Goal: Information Seeking & Learning: Find contact information

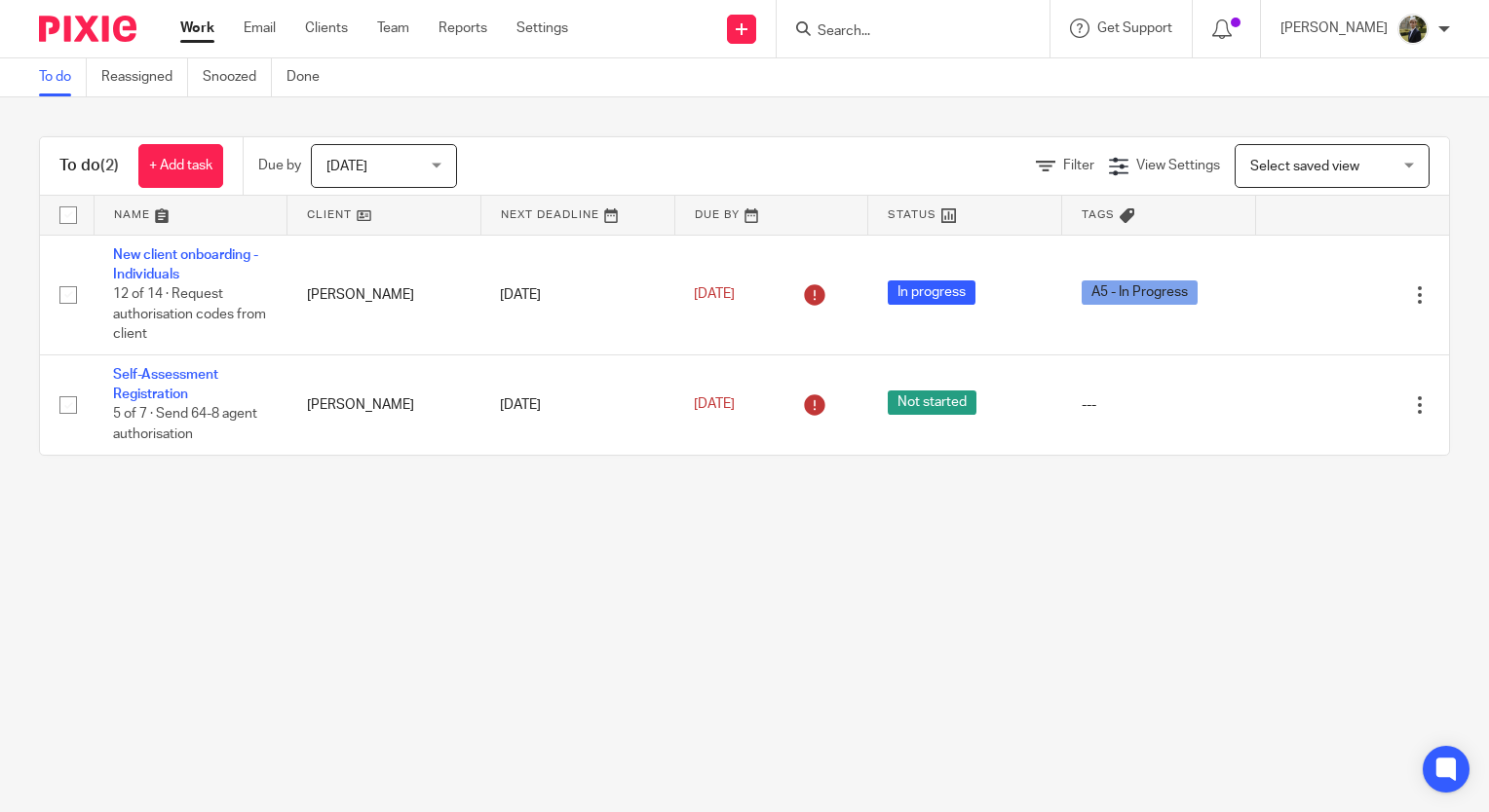
click at [896, 26] on input "Search" at bounding box center [903, 32] width 175 height 18
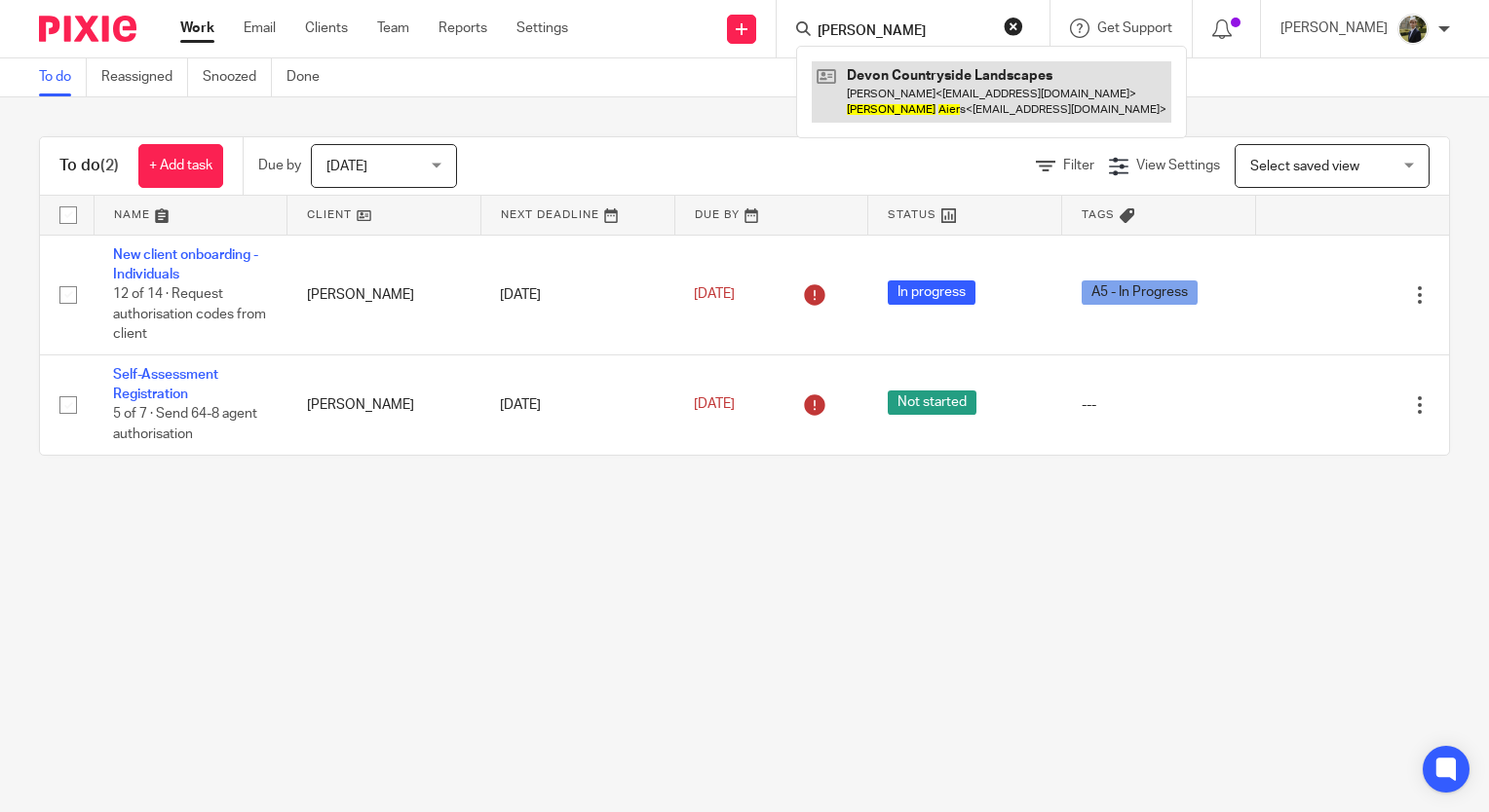
type input "[PERSON_NAME]"
click at [945, 88] on link at bounding box center [991, 92] width 360 height 61
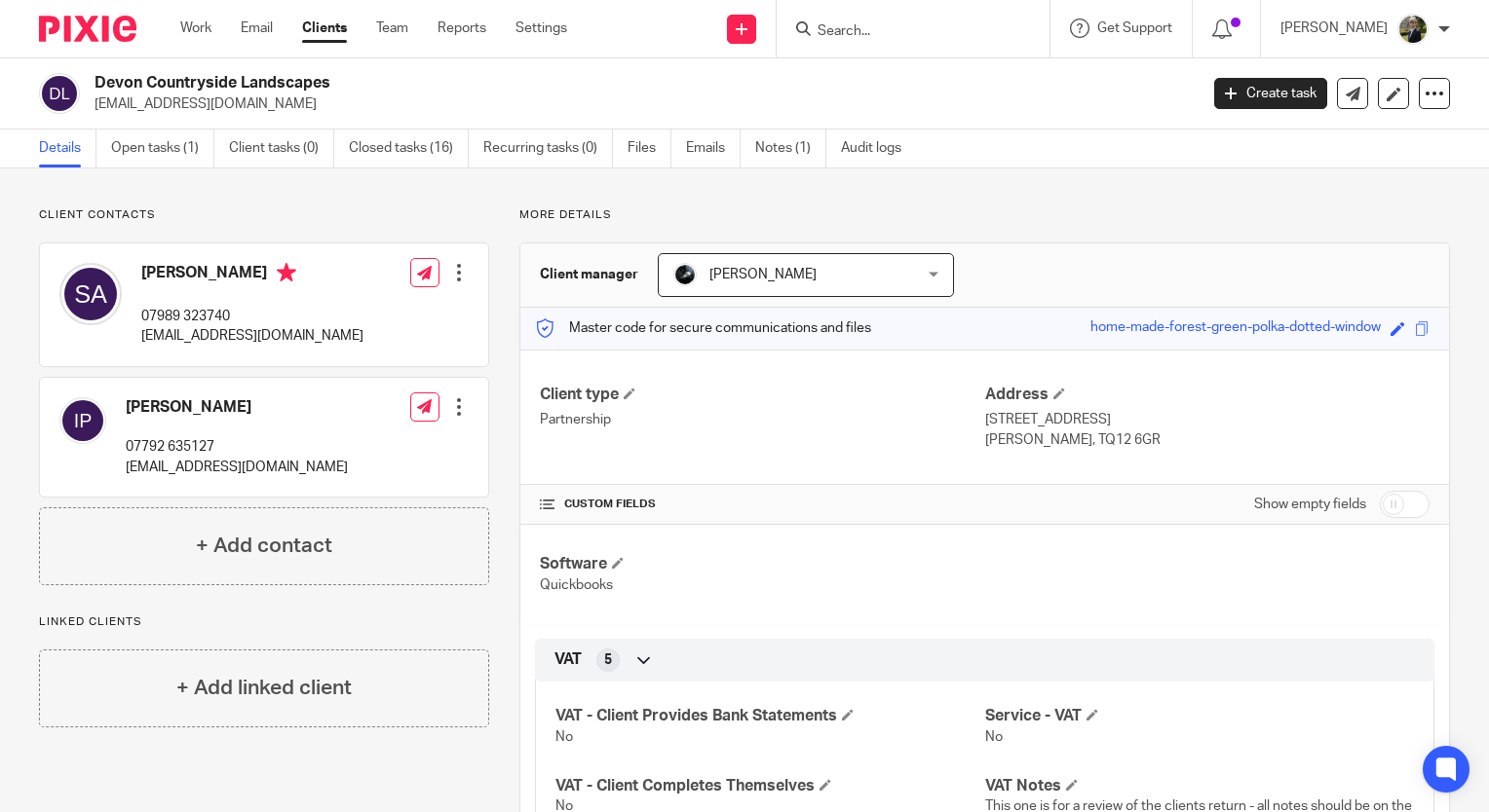
click at [939, 17] on form at bounding box center [919, 29] width 207 height 24
click at [907, 29] on input "Search" at bounding box center [903, 32] width 175 height 18
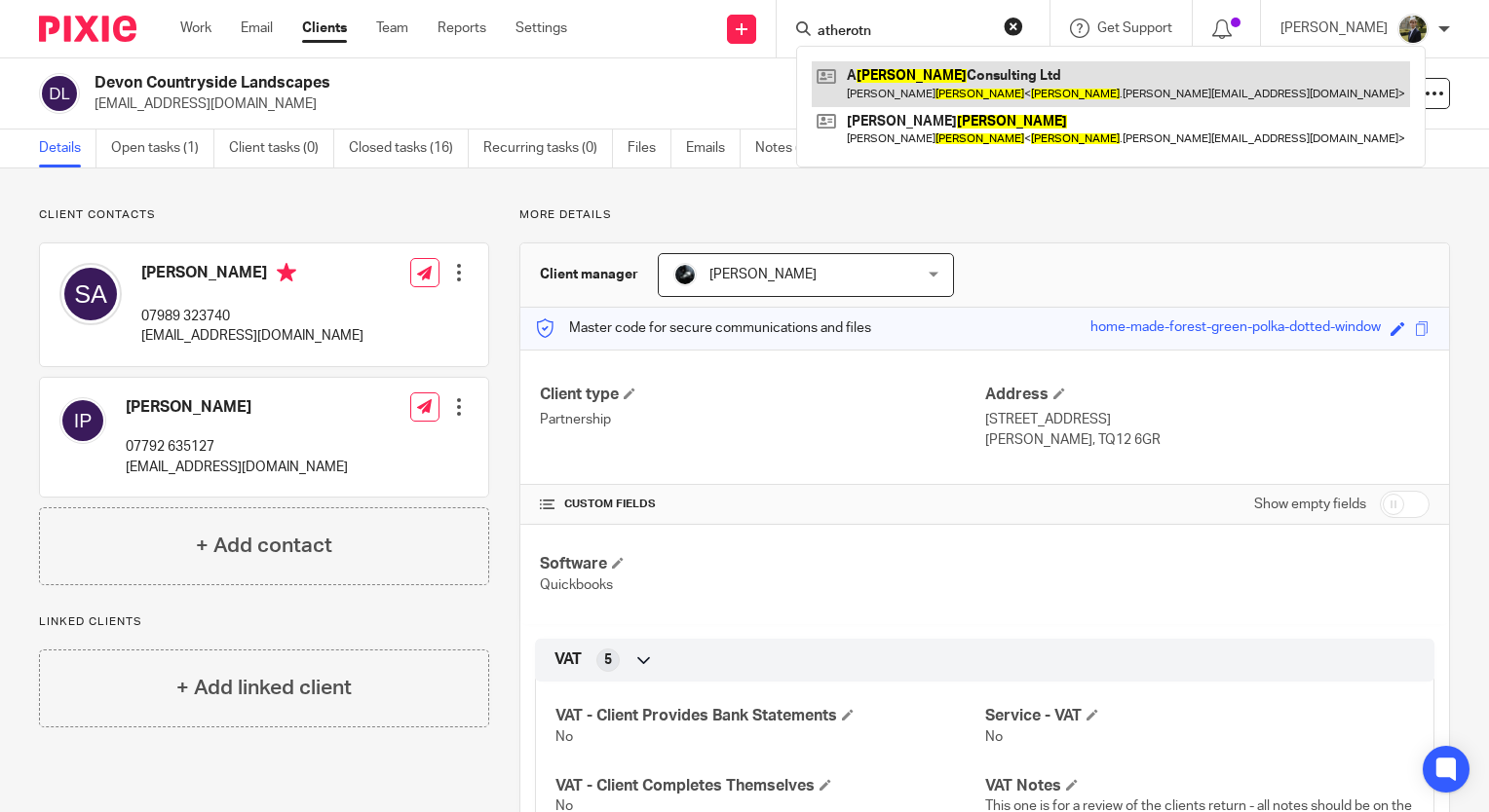
type input "atherotn"
click at [921, 87] on link at bounding box center [1110, 84] width 598 height 45
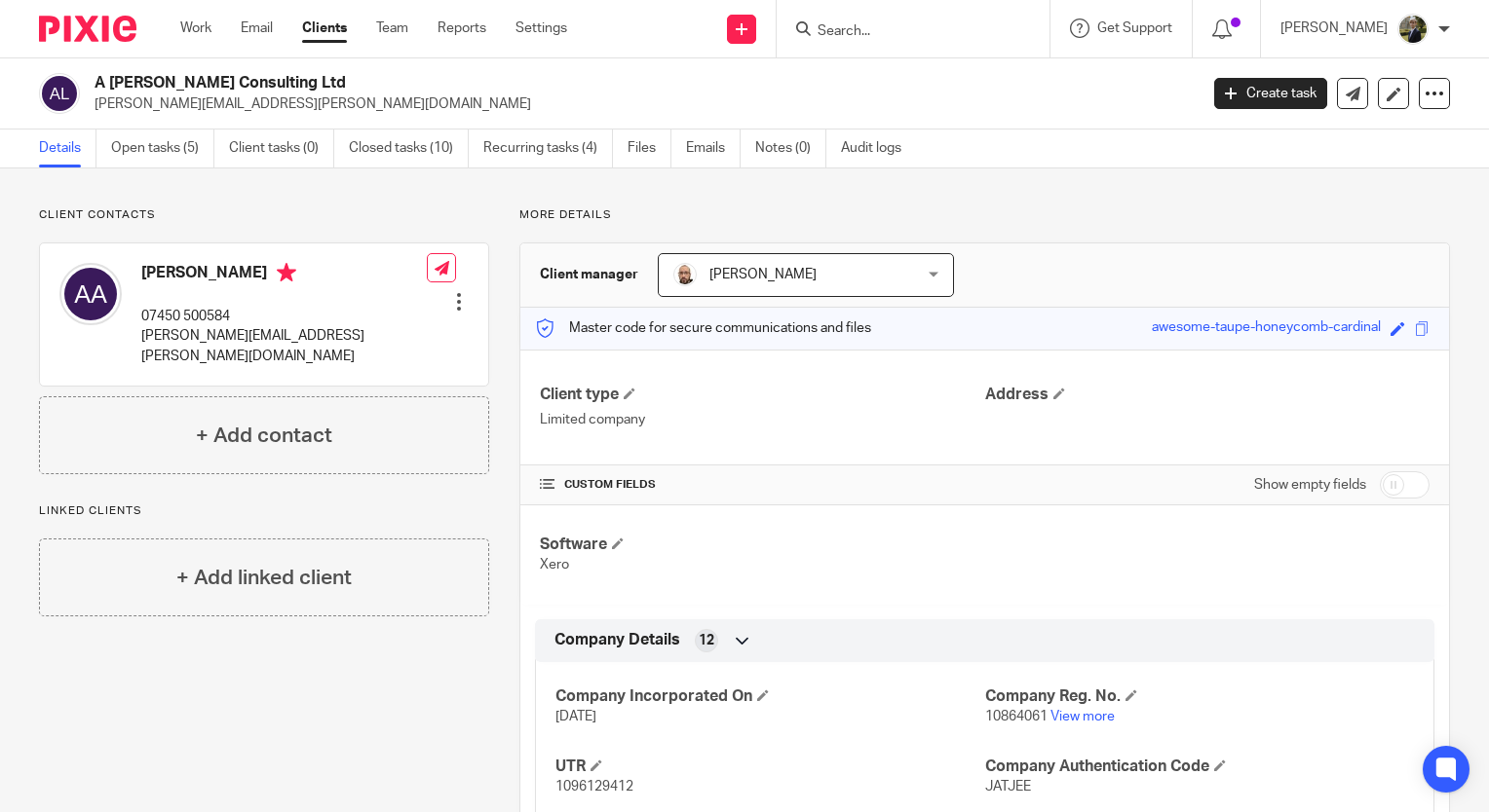
click at [449, 292] on div at bounding box center [459, 302] width 20 height 20
click at [367, 321] on link "Edit contact" at bounding box center [367, 316] width 186 height 28
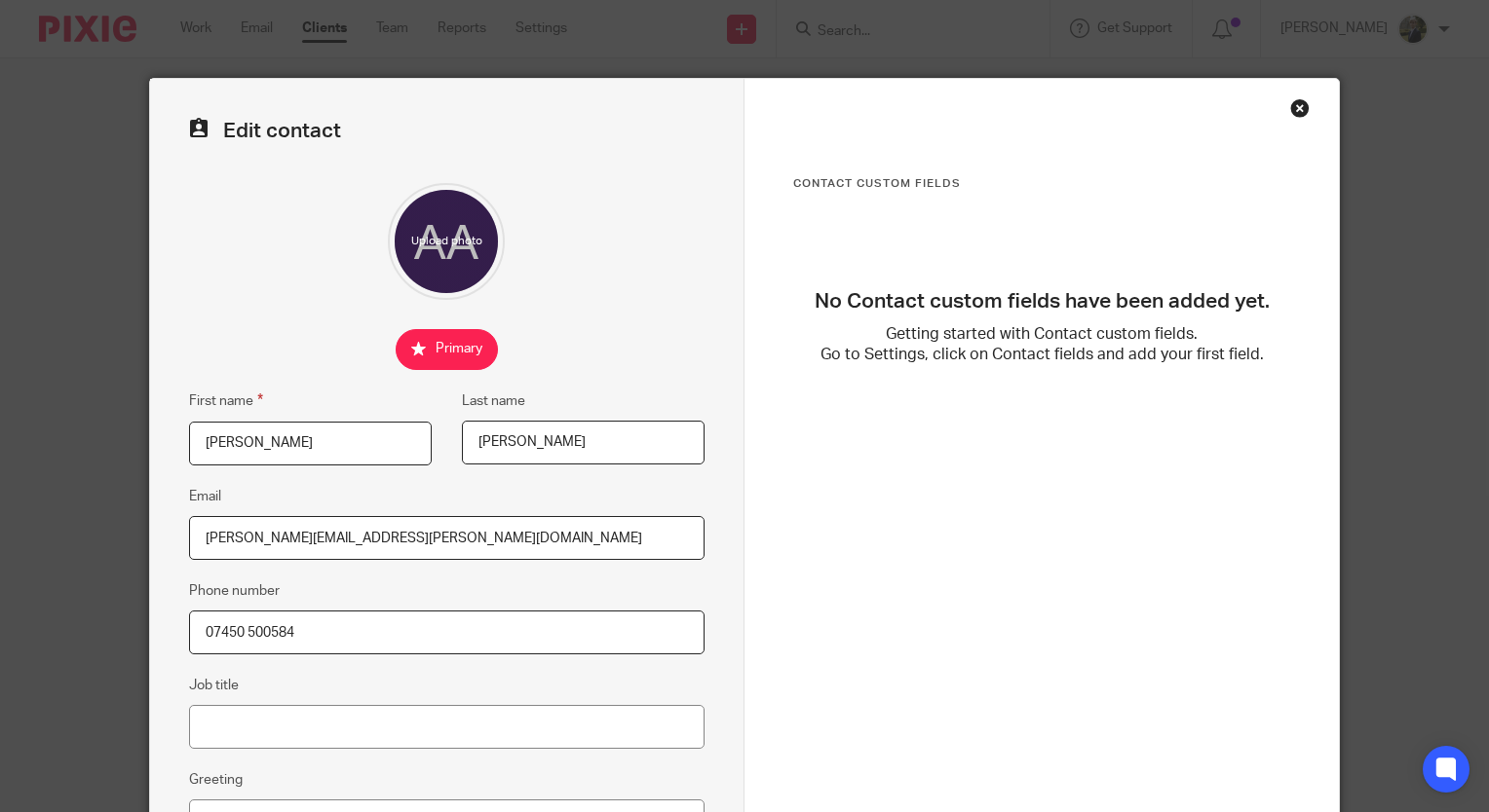
drag, startPoint x: 0, startPoint y: 0, endPoint x: 244, endPoint y: 727, distance: 766.9
click at [244, 727] on input "Job title" at bounding box center [447, 727] width 515 height 44
click at [255, 731] on input "Job title" at bounding box center [447, 727] width 515 height 44
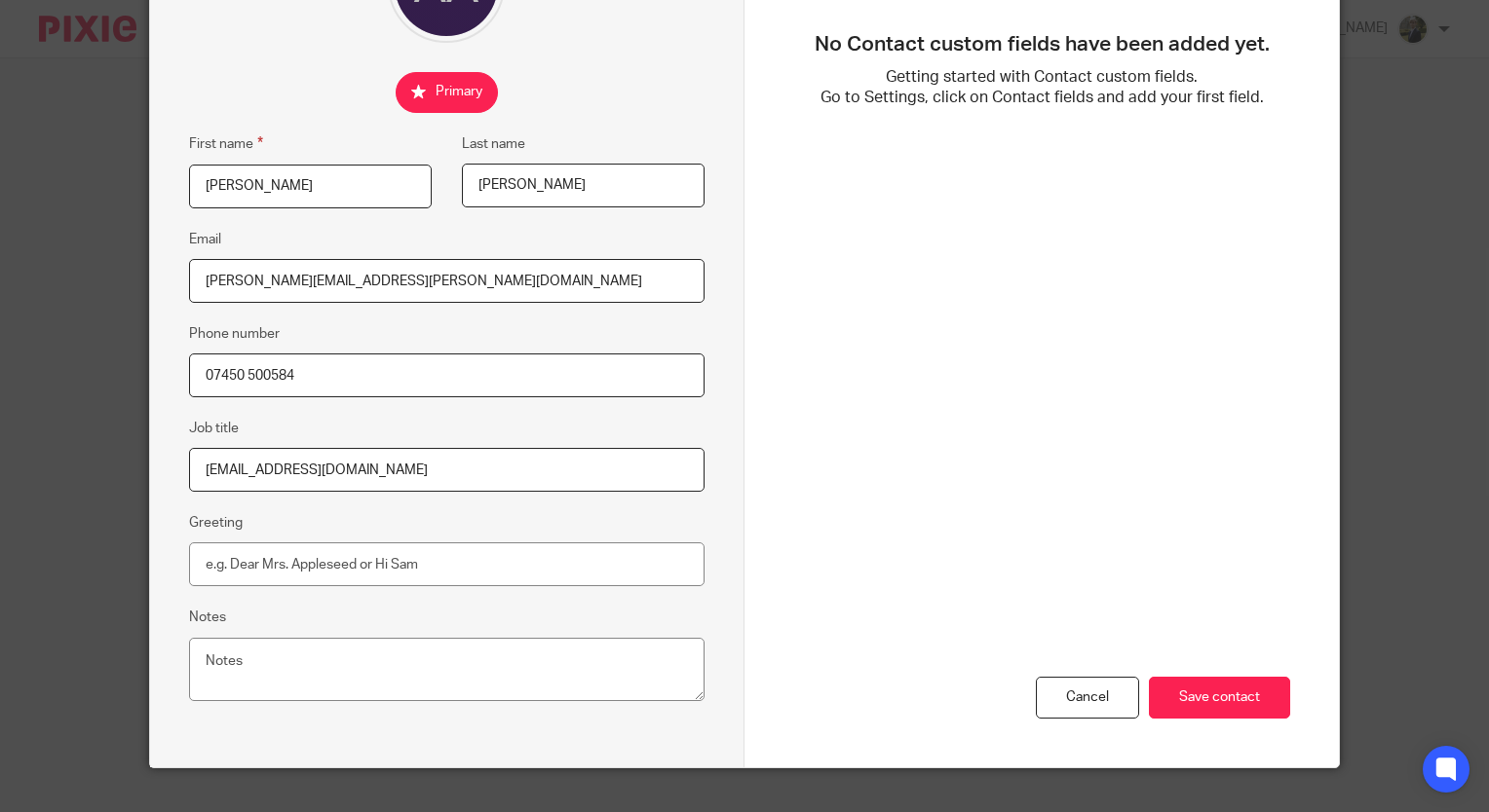
scroll to position [288, 0]
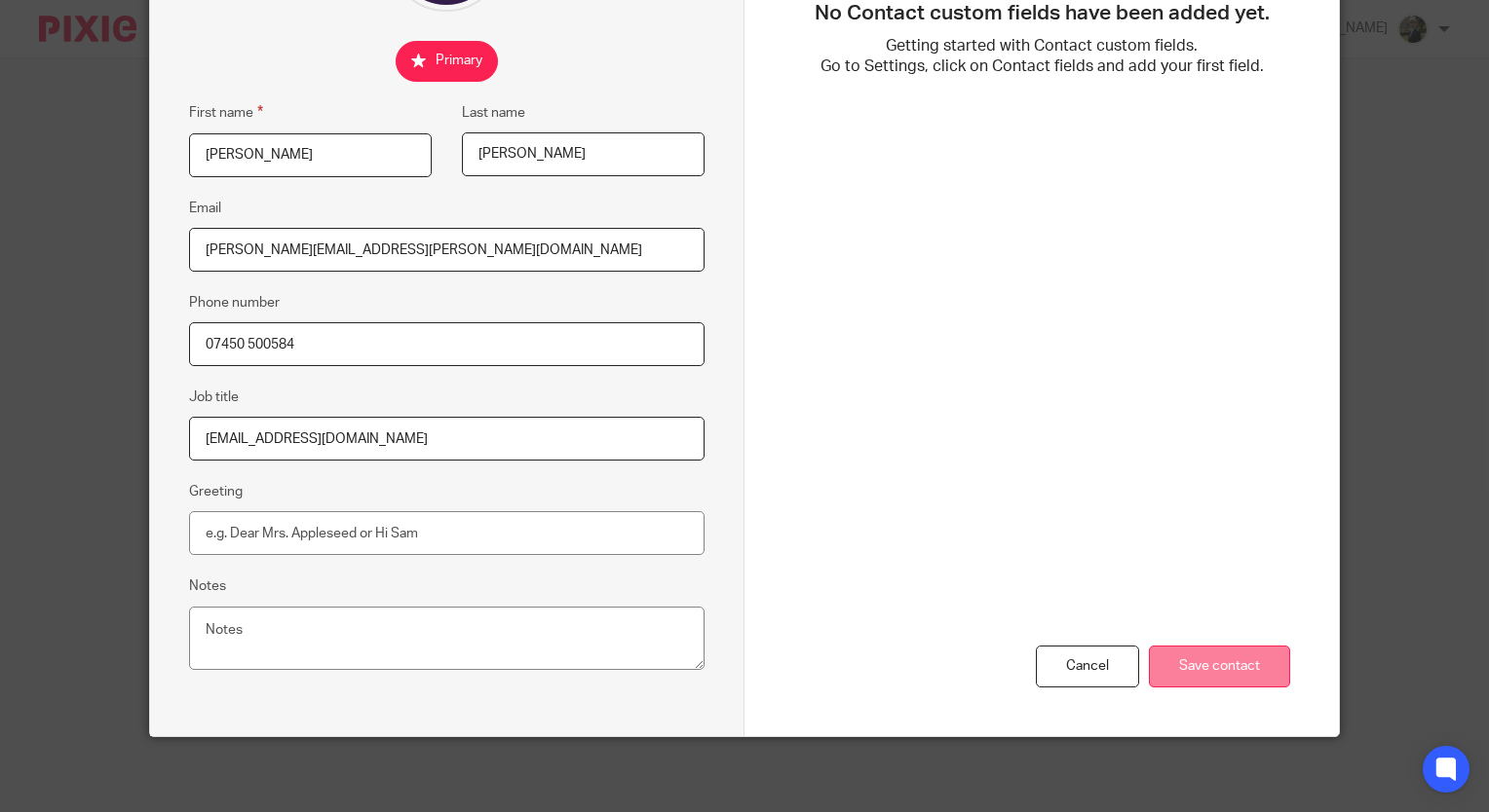
type input "athertonandrew01@gmail.com"
click at [1200, 673] on input "Save contact" at bounding box center [1219, 667] width 142 height 42
click at [1192, 671] on input "Save contact" at bounding box center [1219, 667] width 142 height 42
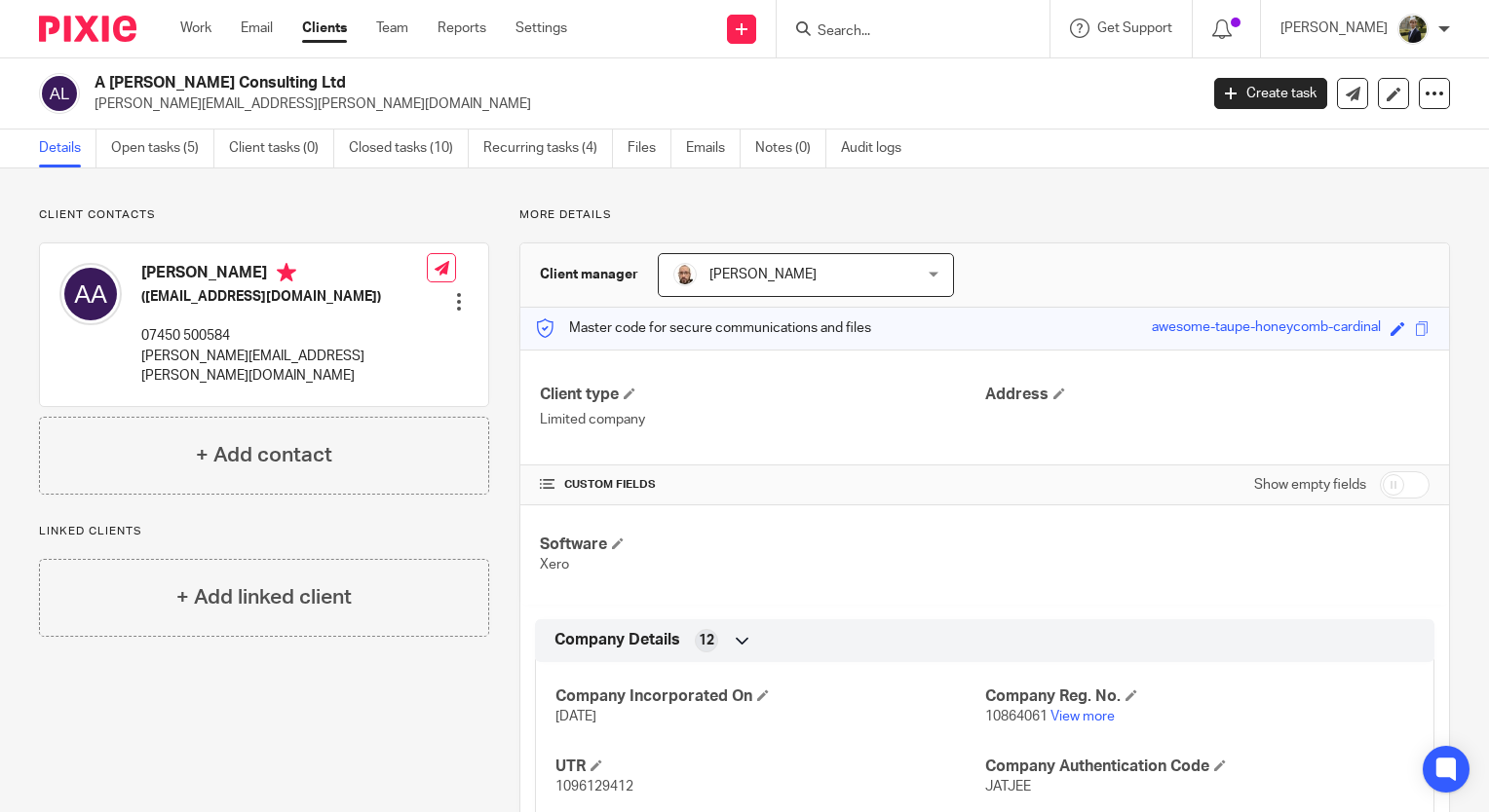
click at [869, 37] on input "Search" at bounding box center [903, 32] width 175 height 18
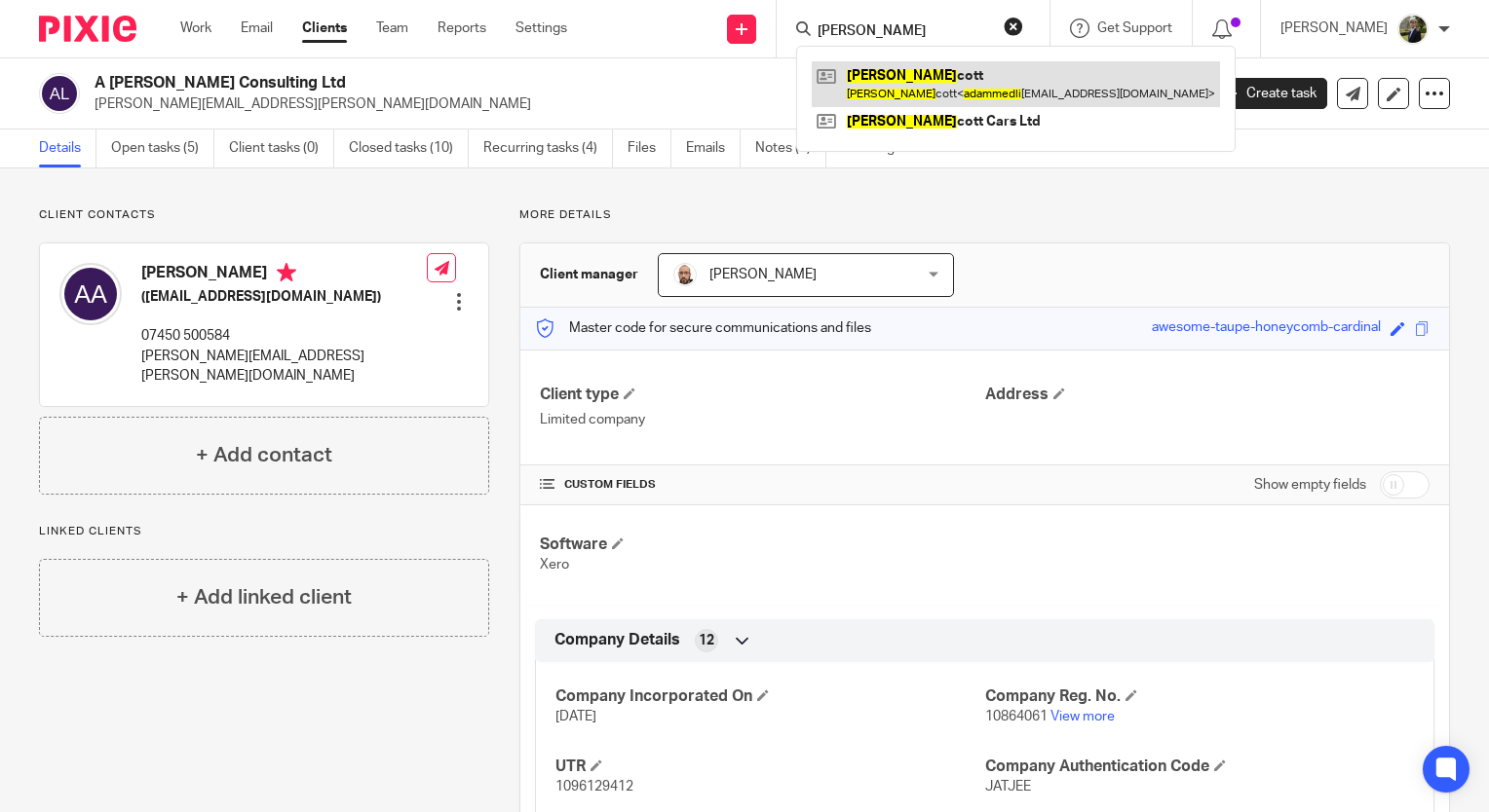
type input "[PERSON_NAME]"
click at [914, 71] on link at bounding box center [1016, 84] width 409 height 45
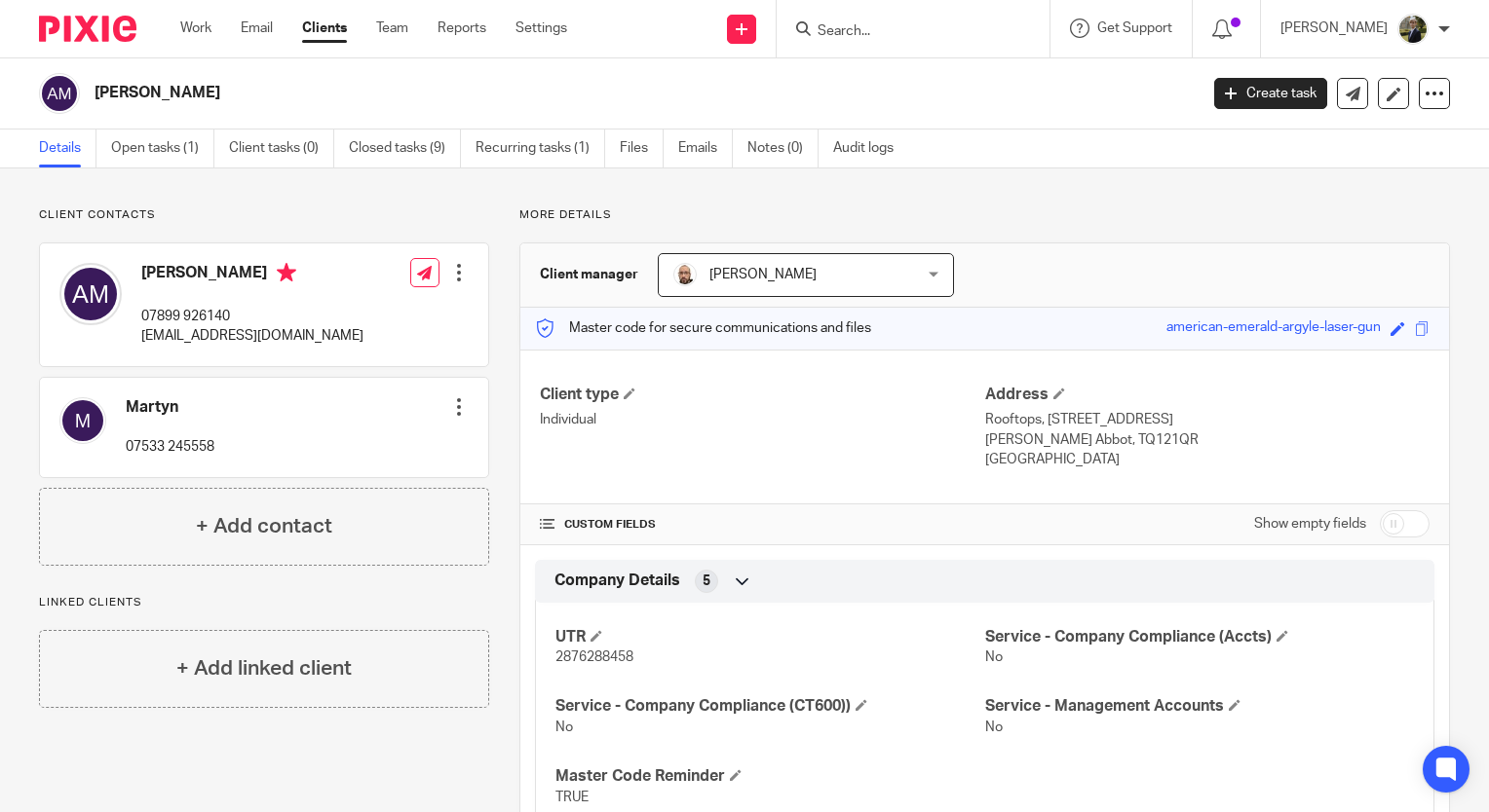
click at [869, 26] on input "Search" at bounding box center [903, 32] width 175 height 18
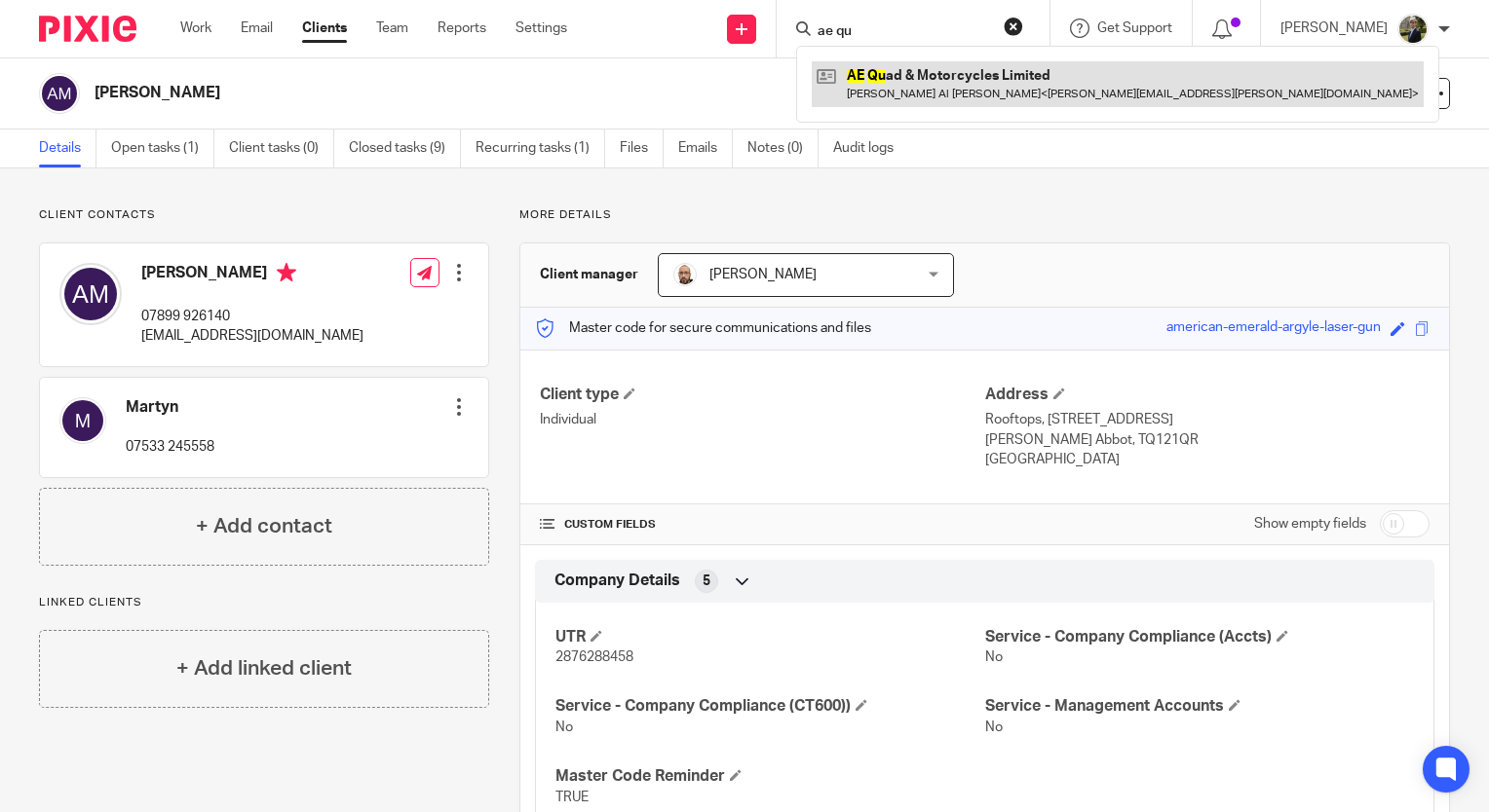
type input "ae qu"
click at [942, 94] on link at bounding box center [1117, 84] width 612 height 45
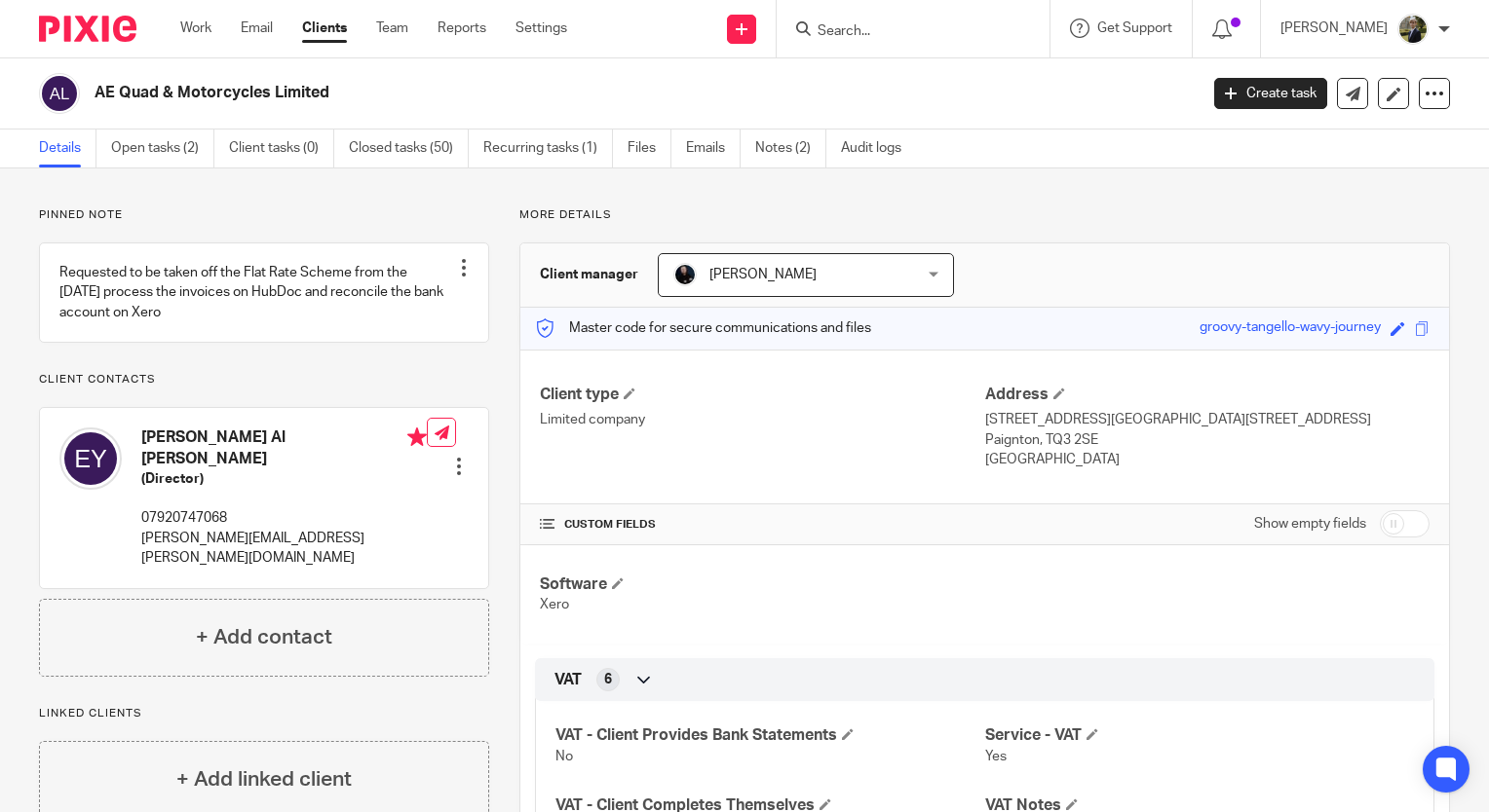
click at [858, 24] on input "Search" at bounding box center [903, 32] width 175 height 18
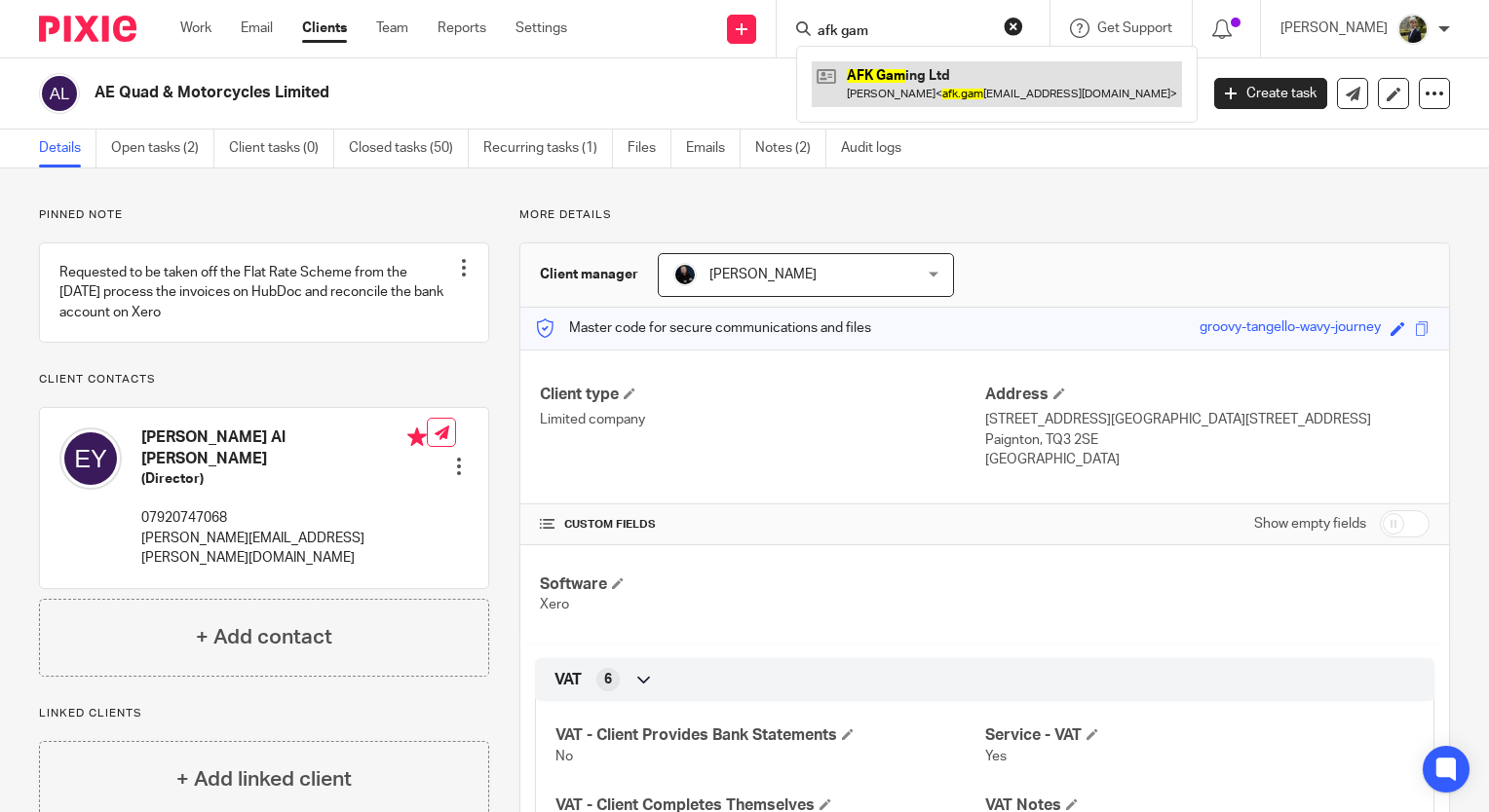
type input "afk gam"
click at [987, 74] on link at bounding box center [996, 84] width 370 height 45
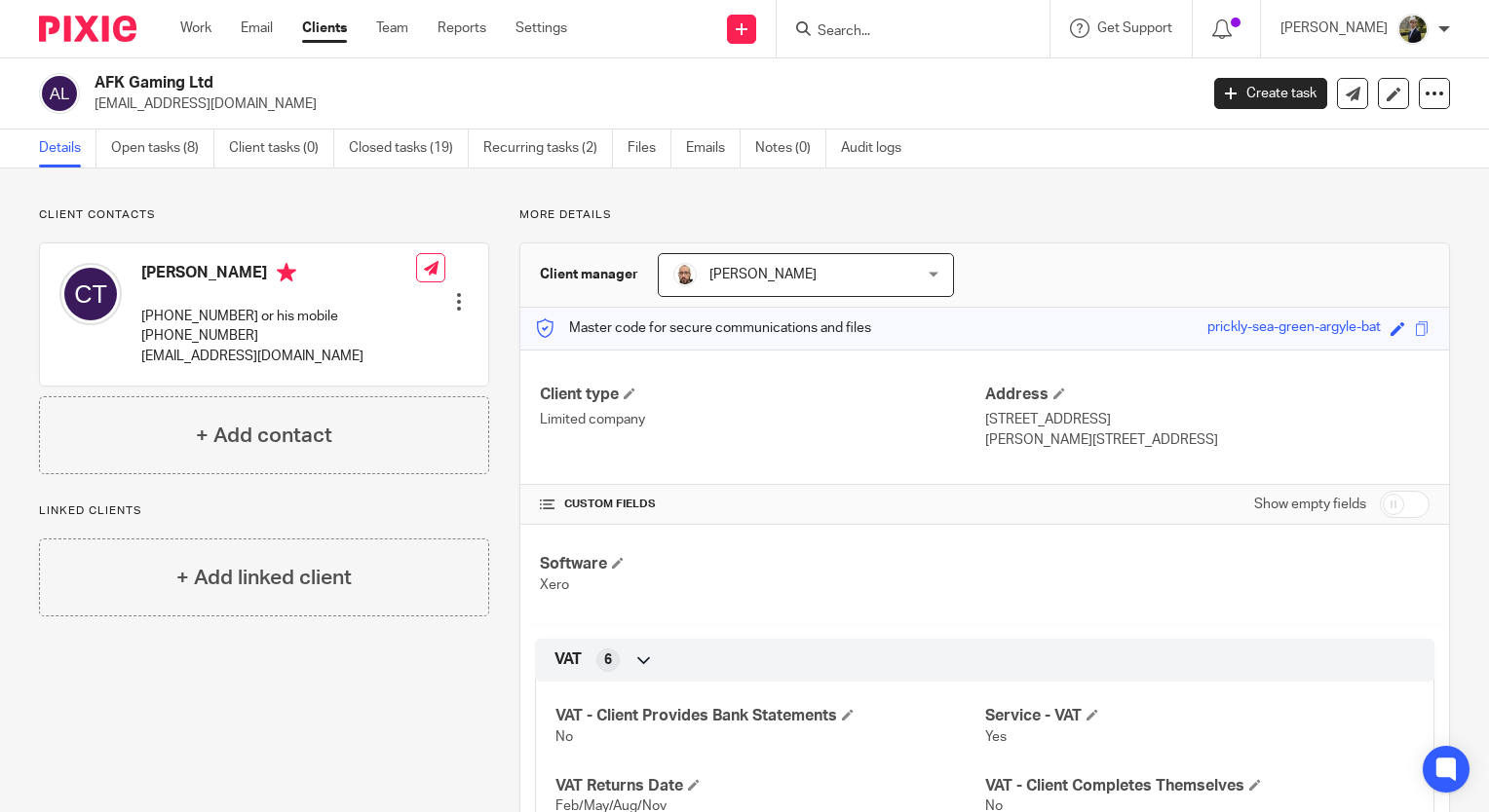
click at [912, 33] on input "Search" at bounding box center [903, 32] width 175 height 18
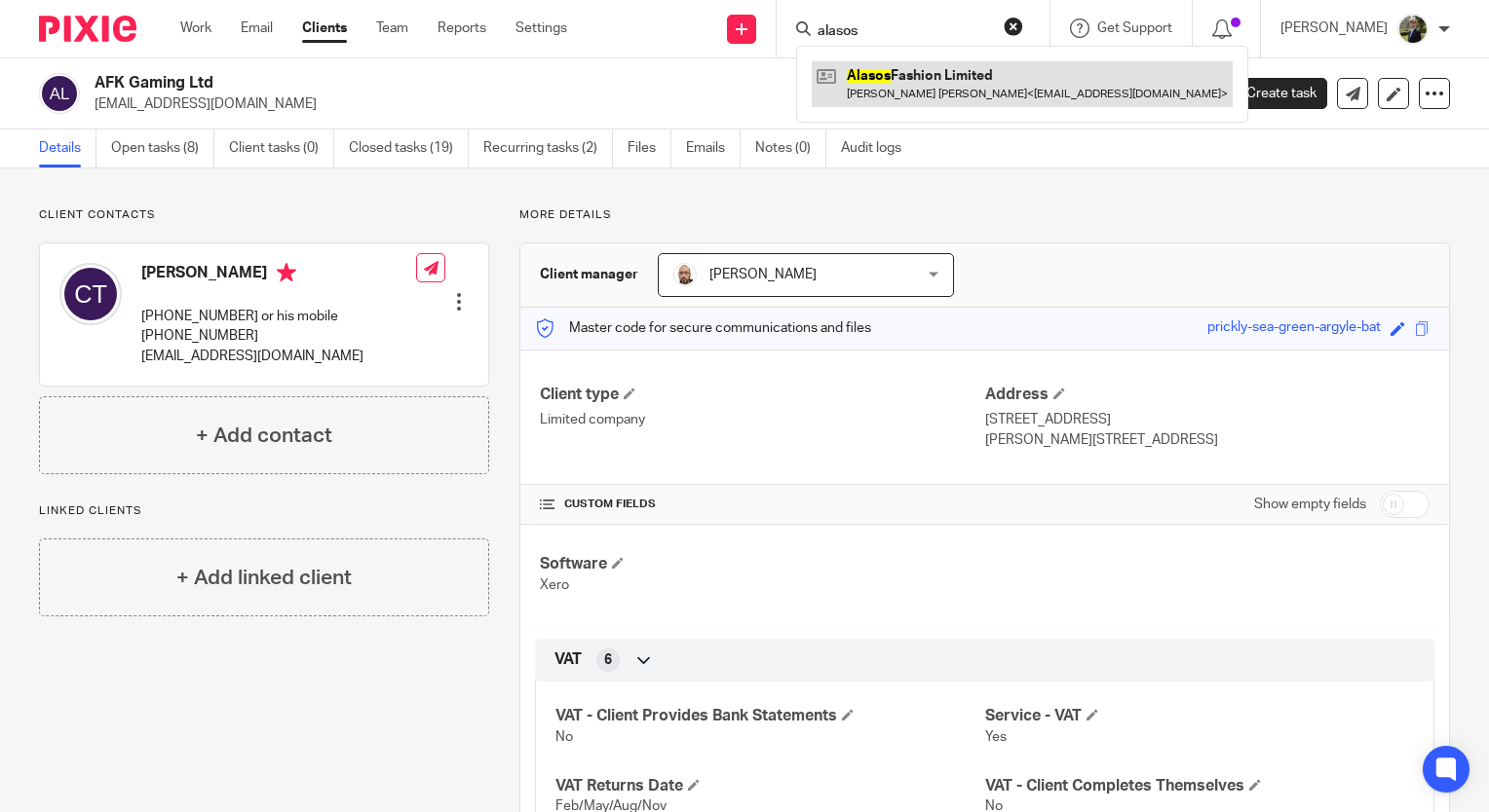
type input "alasos"
click at [1036, 98] on link at bounding box center [1022, 84] width 421 height 45
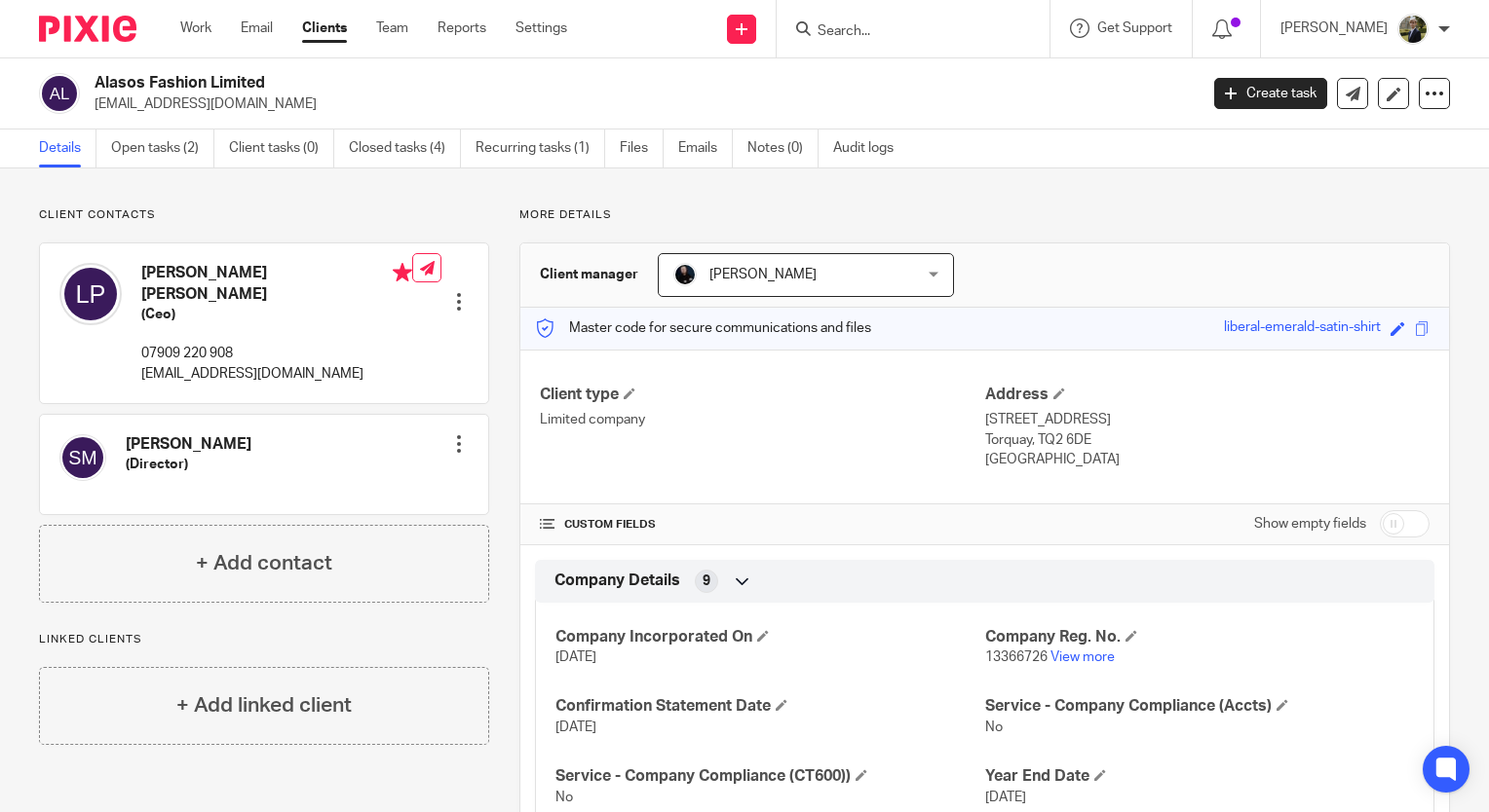
click at [892, 29] on input "Search" at bounding box center [903, 32] width 175 height 18
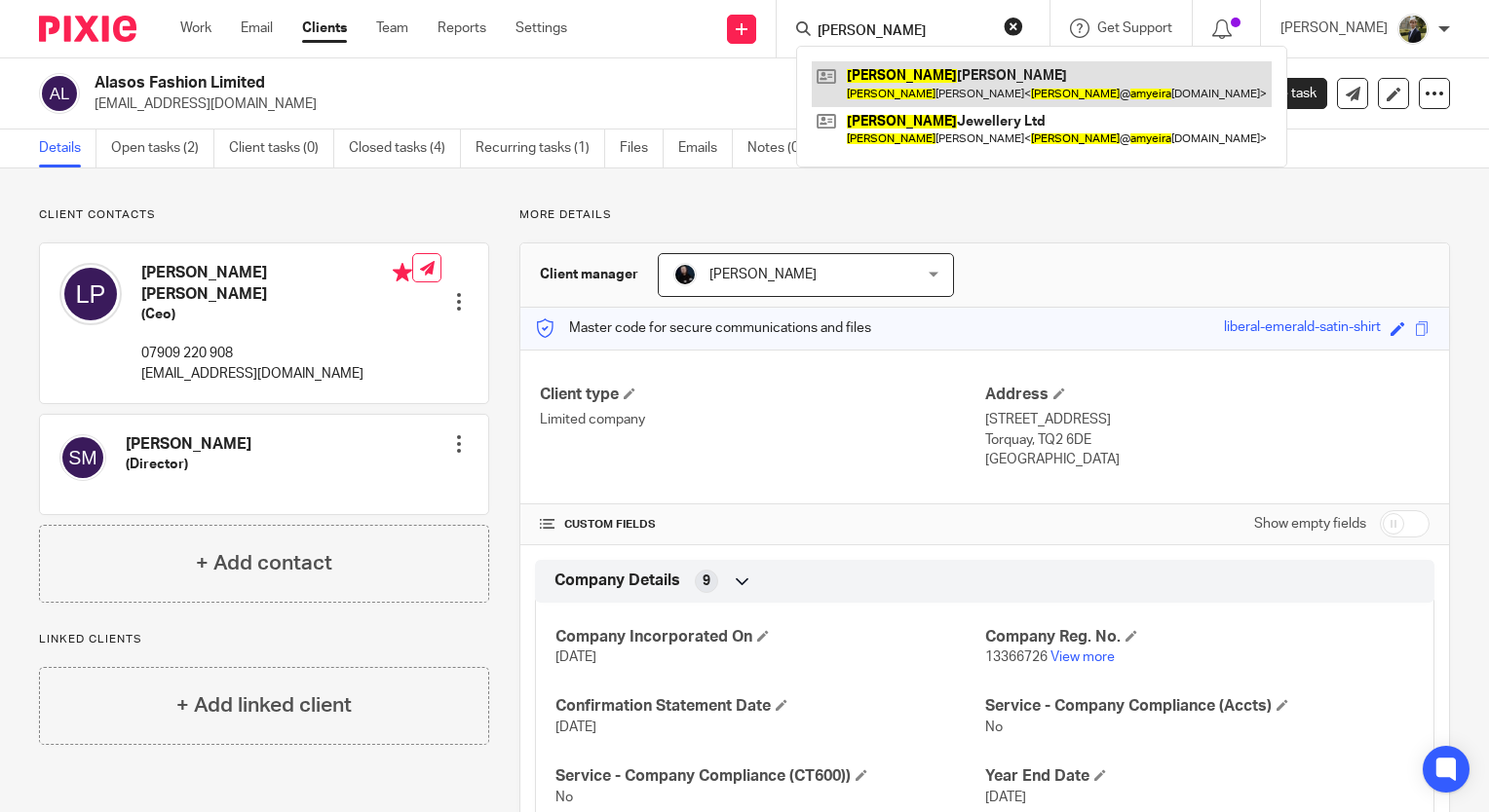
type input "amy eira"
click at [935, 68] on link at bounding box center [1041, 84] width 459 height 45
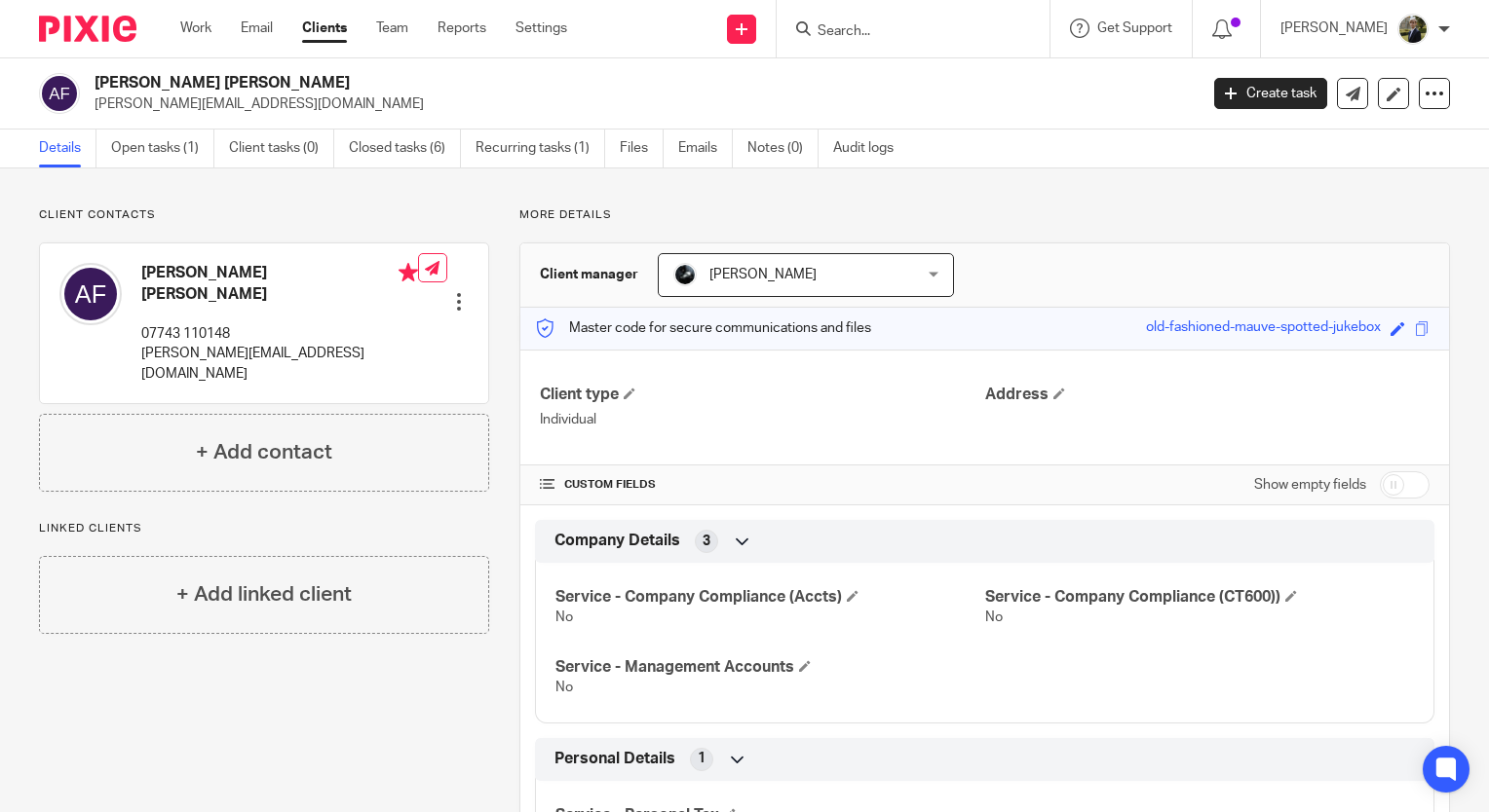
click at [874, 21] on form at bounding box center [919, 29] width 207 height 24
click at [879, 25] on input "Search" at bounding box center [903, 32] width 175 height 18
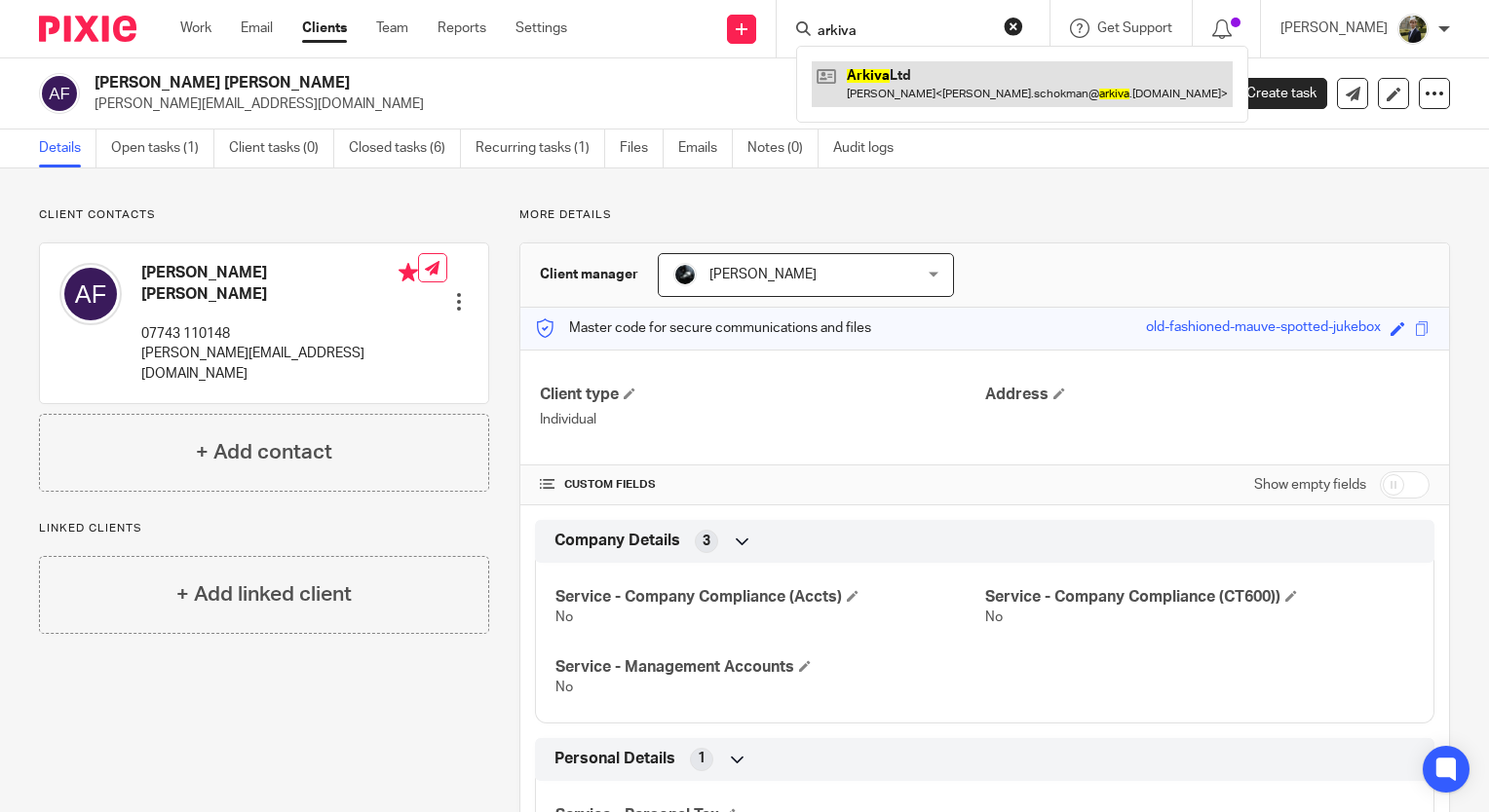
type input "arkiva"
click at [1002, 70] on link at bounding box center [1022, 84] width 421 height 45
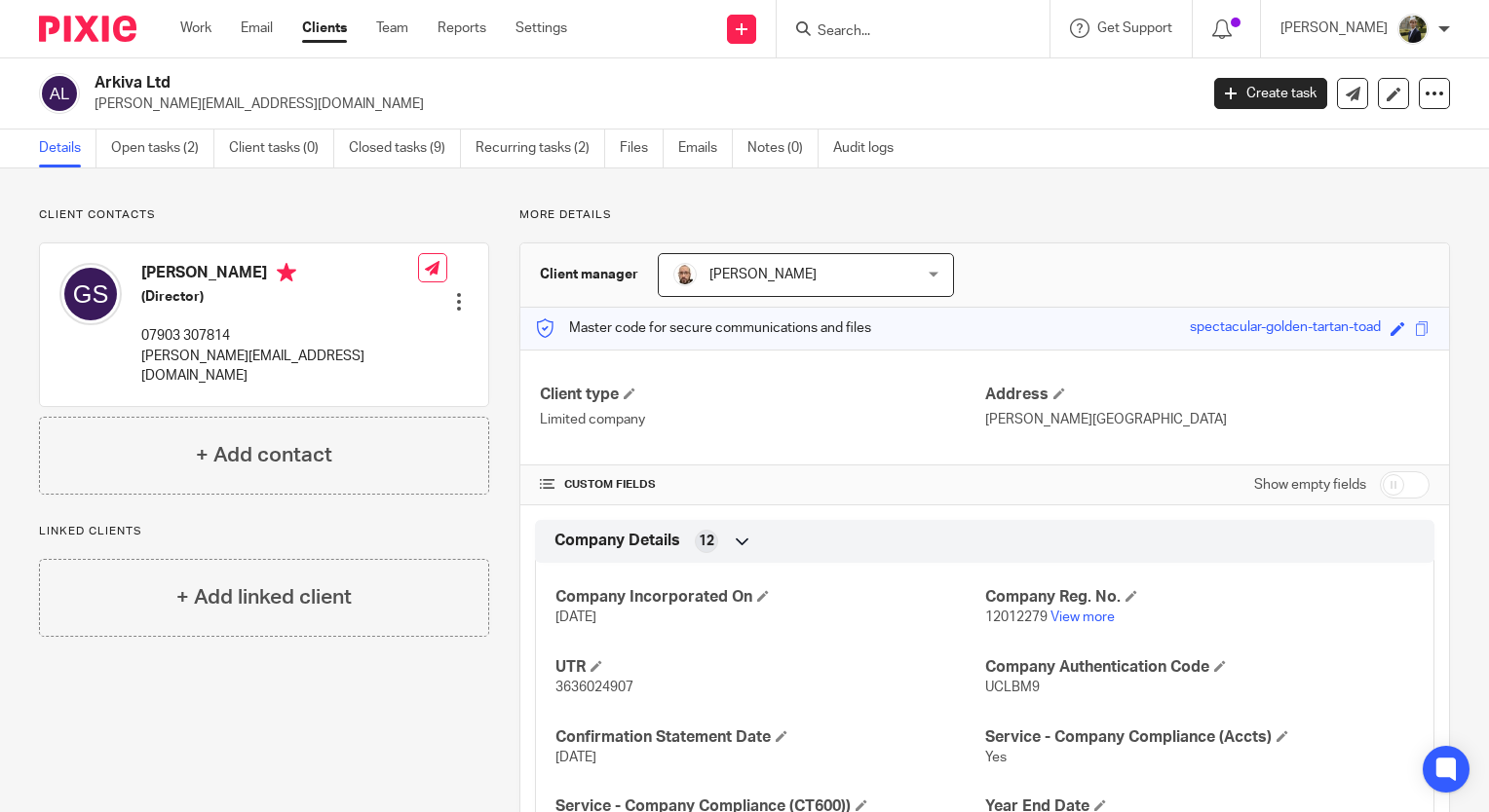
click at [883, 27] on input "Search" at bounding box center [903, 32] width 175 height 18
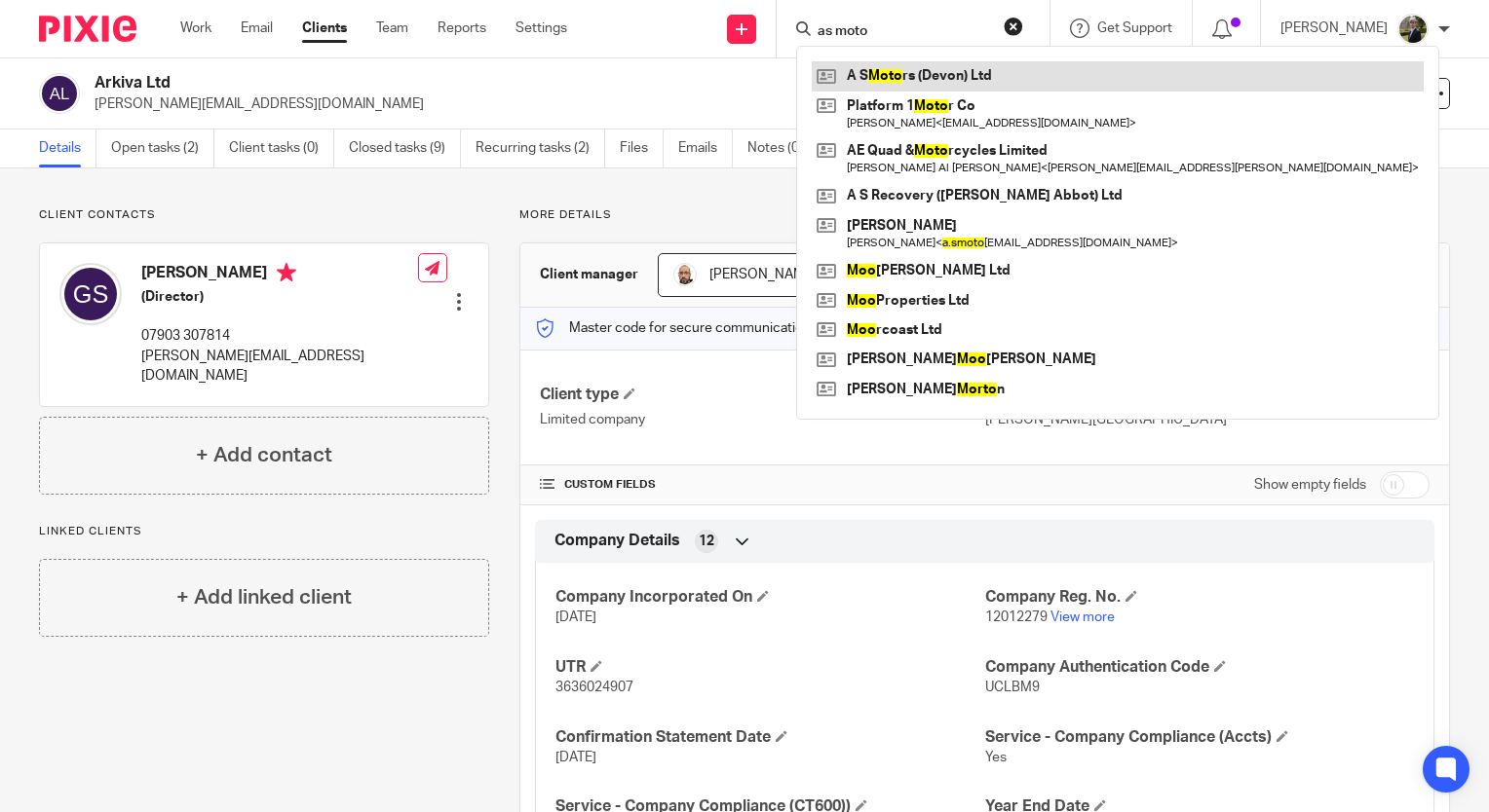
type input "as moto"
click at [903, 84] on link at bounding box center [1117, 76] width 612 height 29
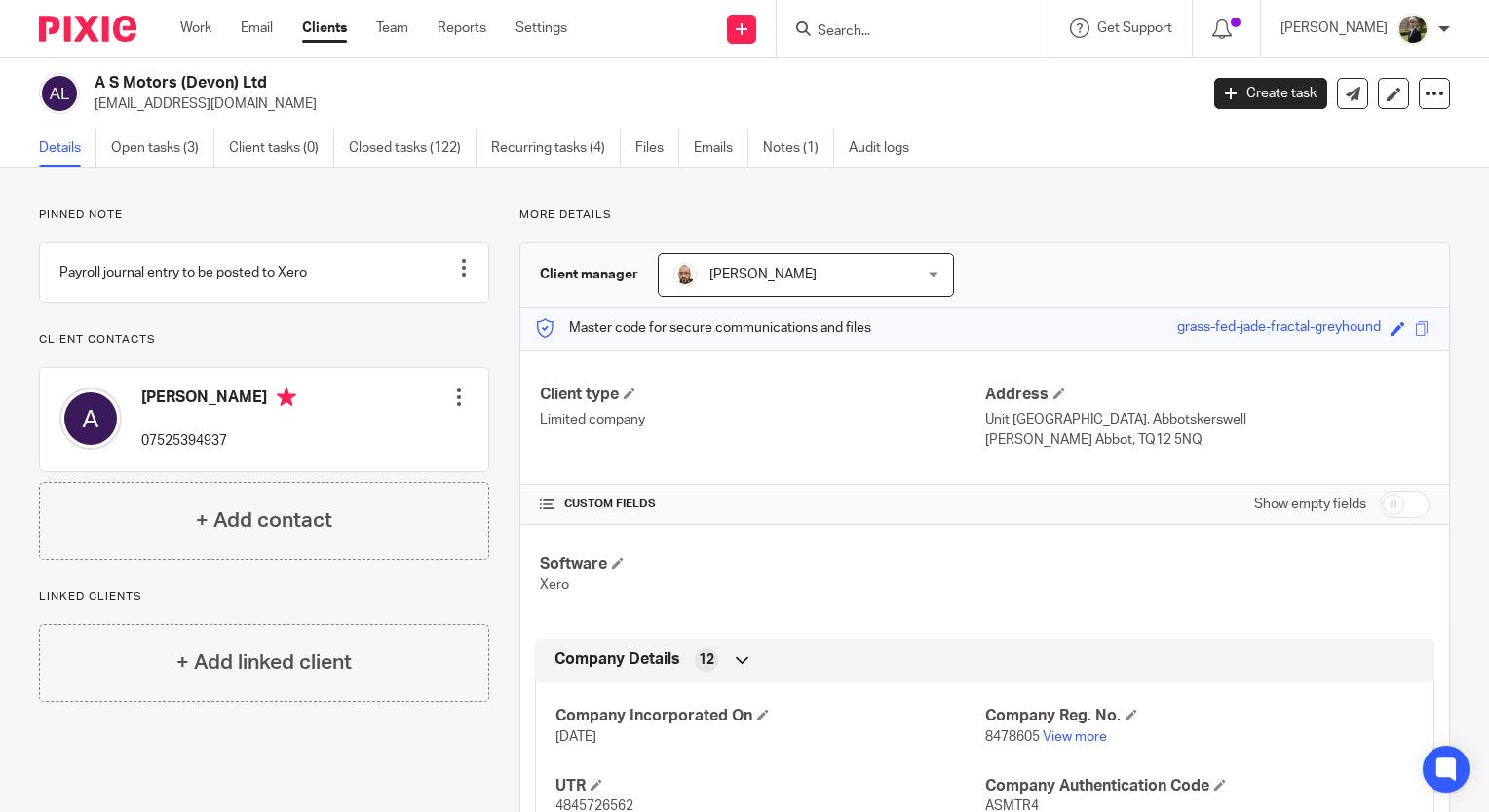
click at [876, 26] on input "Search" at bounding box center [903, 32] width 175 height 18
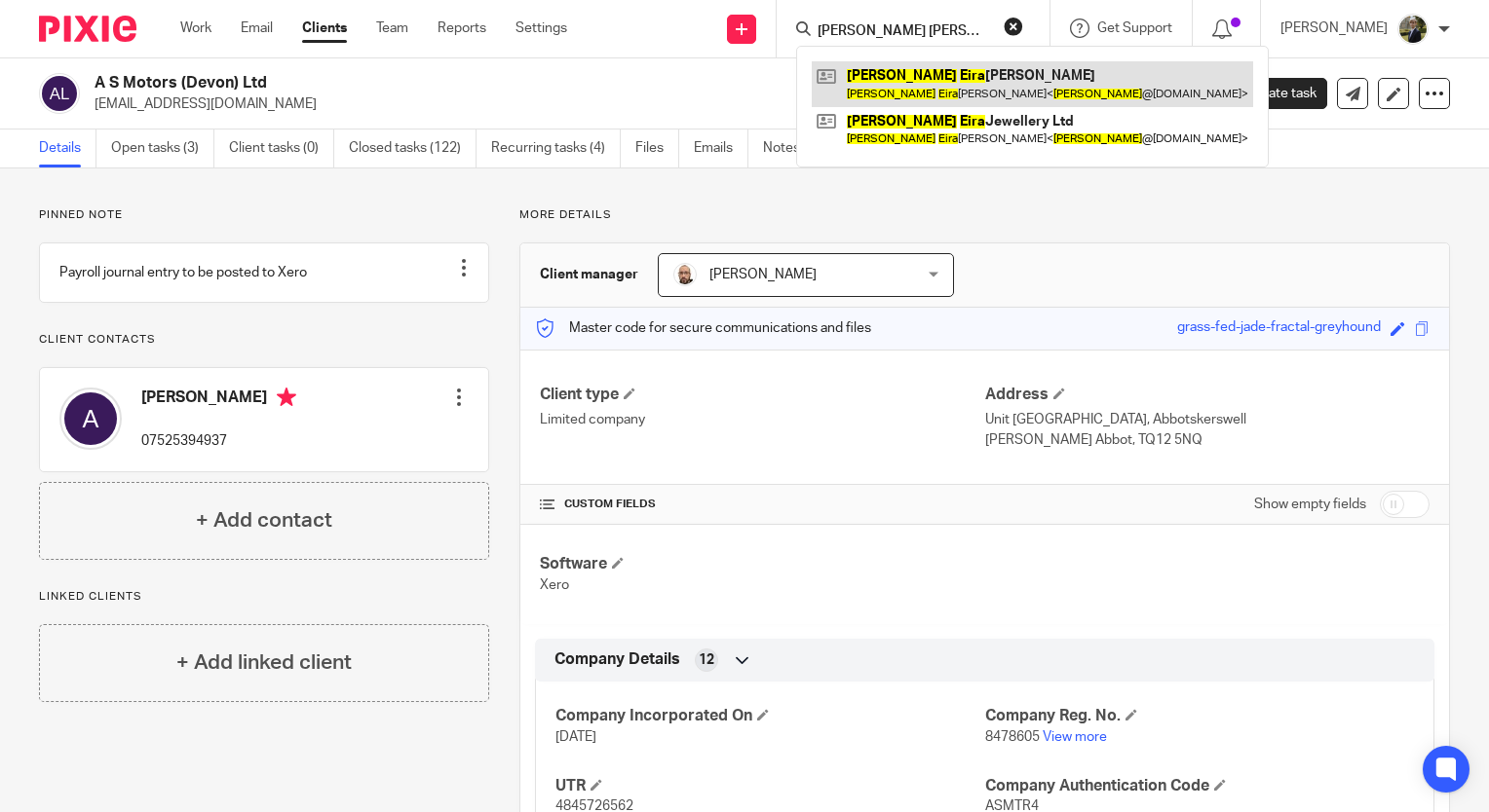
type input "[PERSON_NAME] [PERSON_NAME]"
click at [891, 73] on link at bounding box center [1032, 84] width 442 height 45
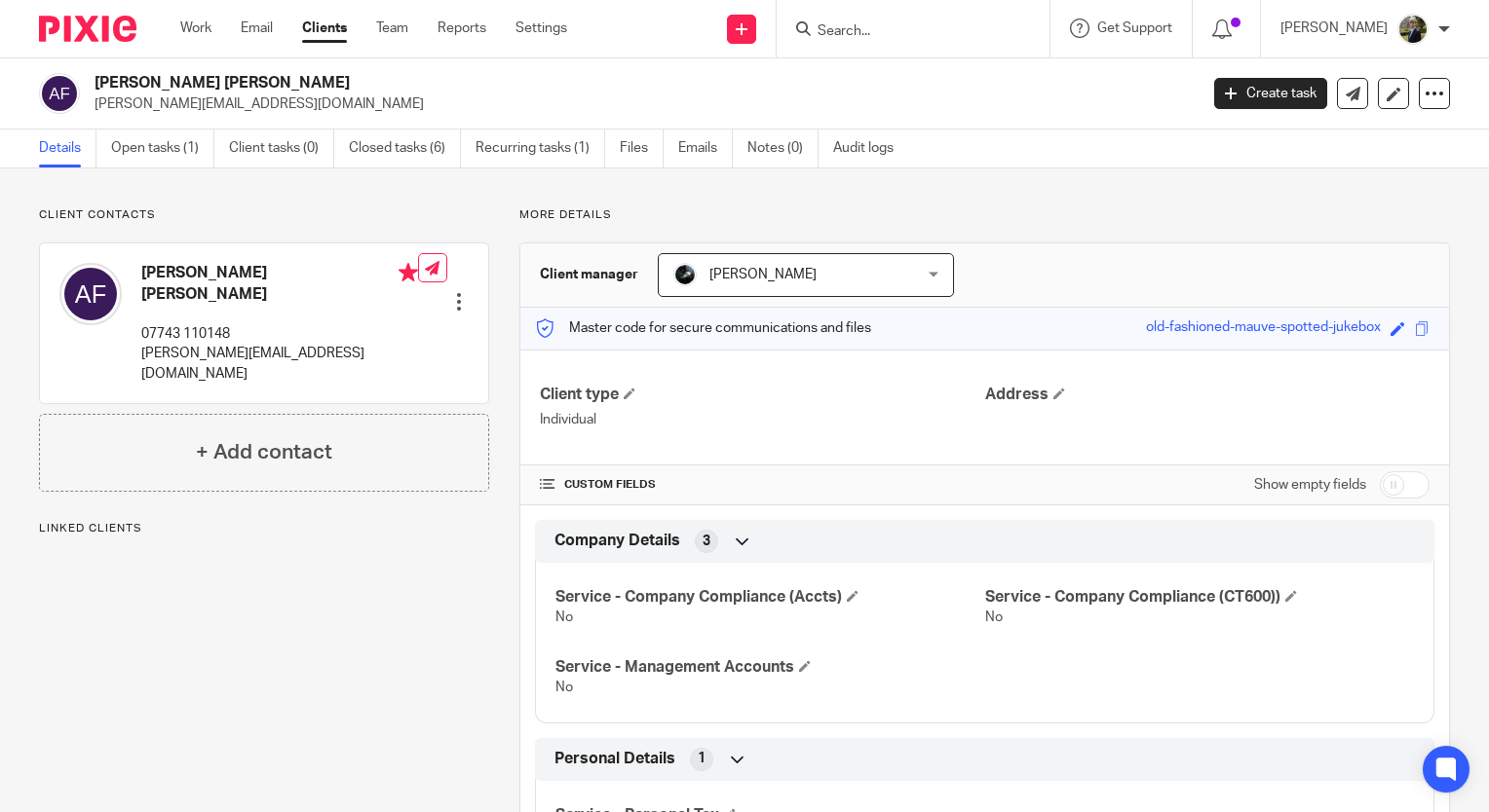
click at [862, 31] on input "Search" at bounding box center [903, 32] width 175 height 18
click at [452, 292] on div at bounding box center [459, 302] width 20 height 20
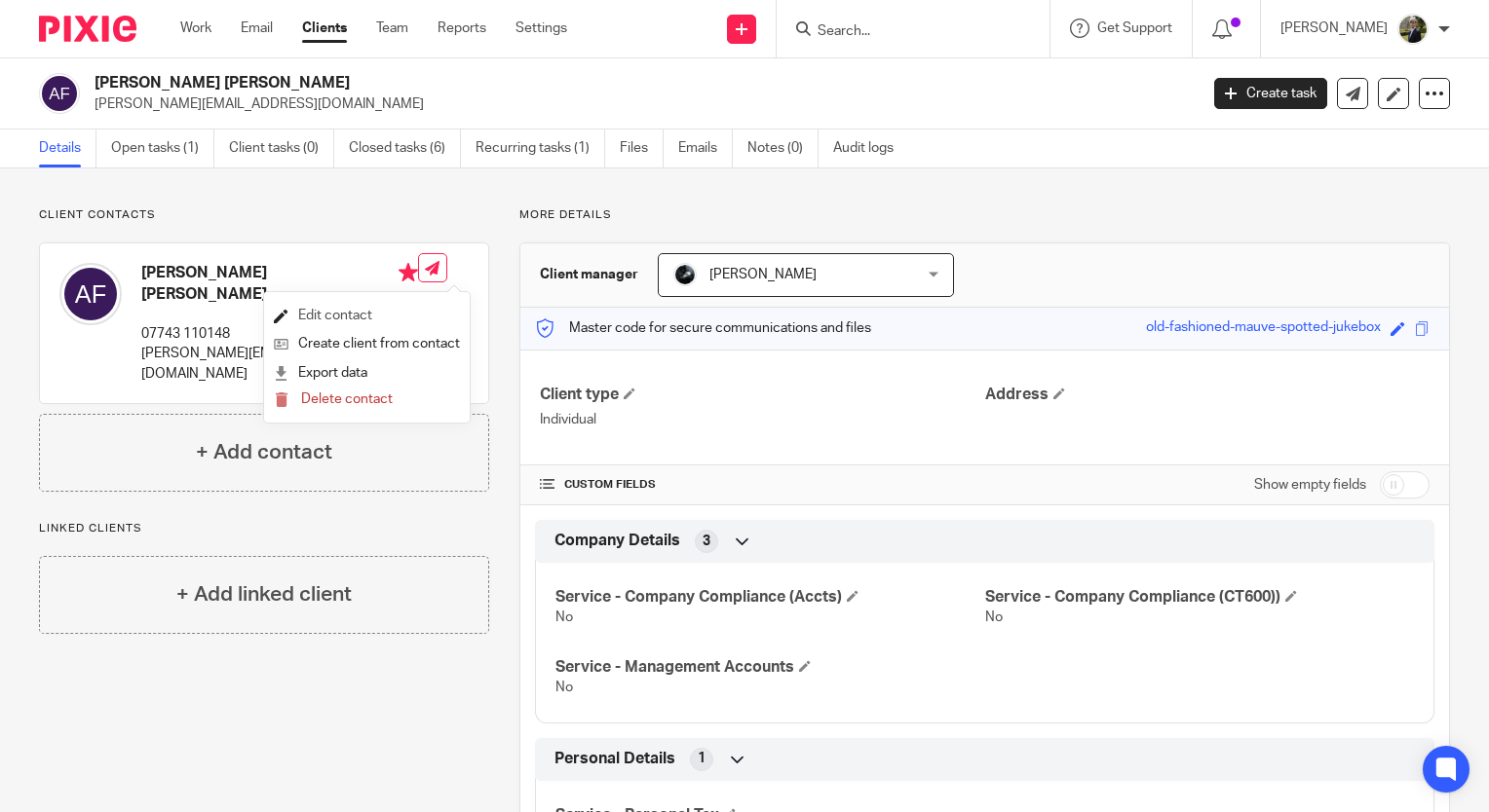
click at [372, 318] on link "Edit contact" at bounding box center [367, 316] width 186 height 28
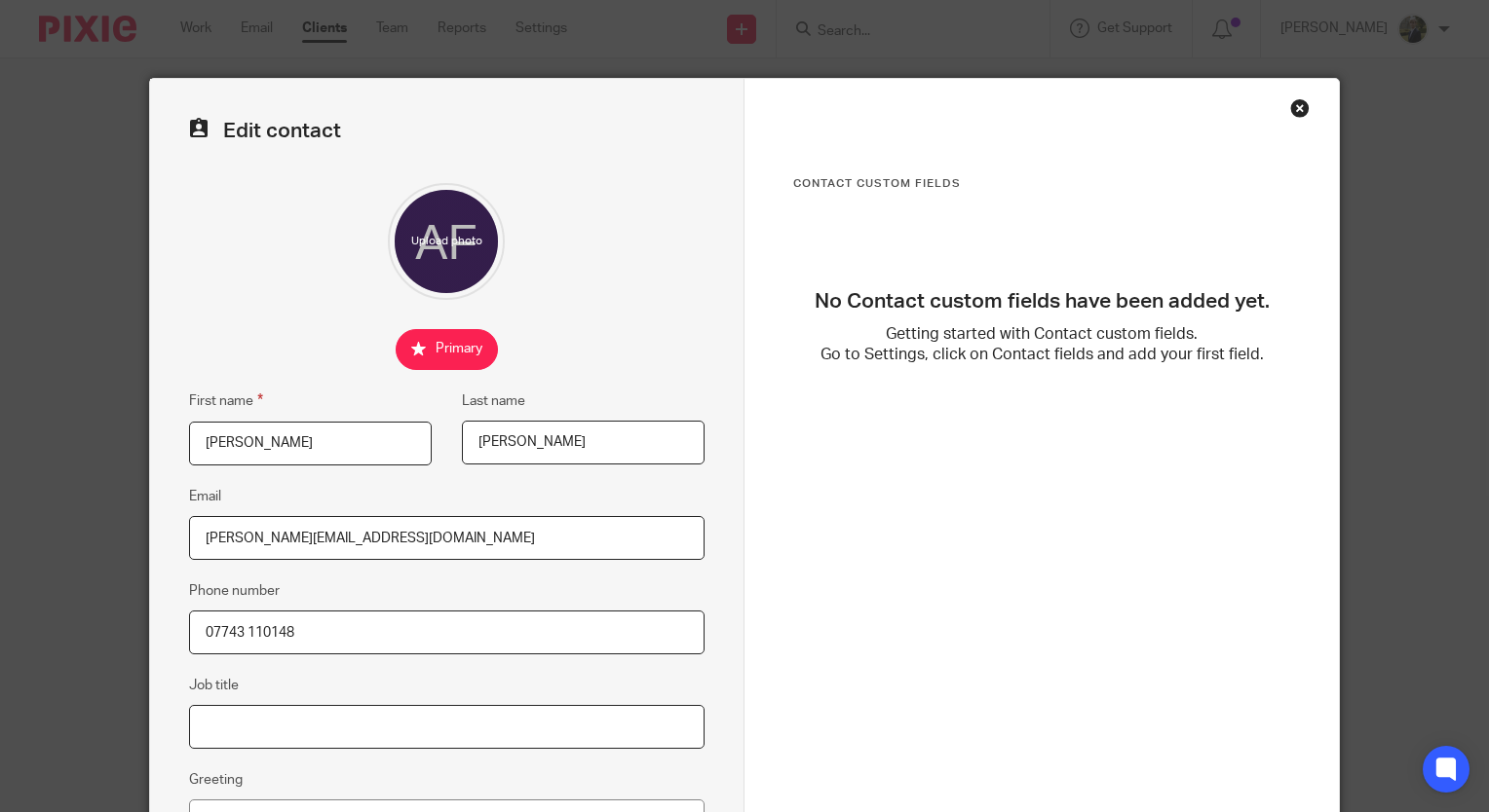
click at [236, 723] on input "Job title" at bounding box center [447, 727] width 515 height 44
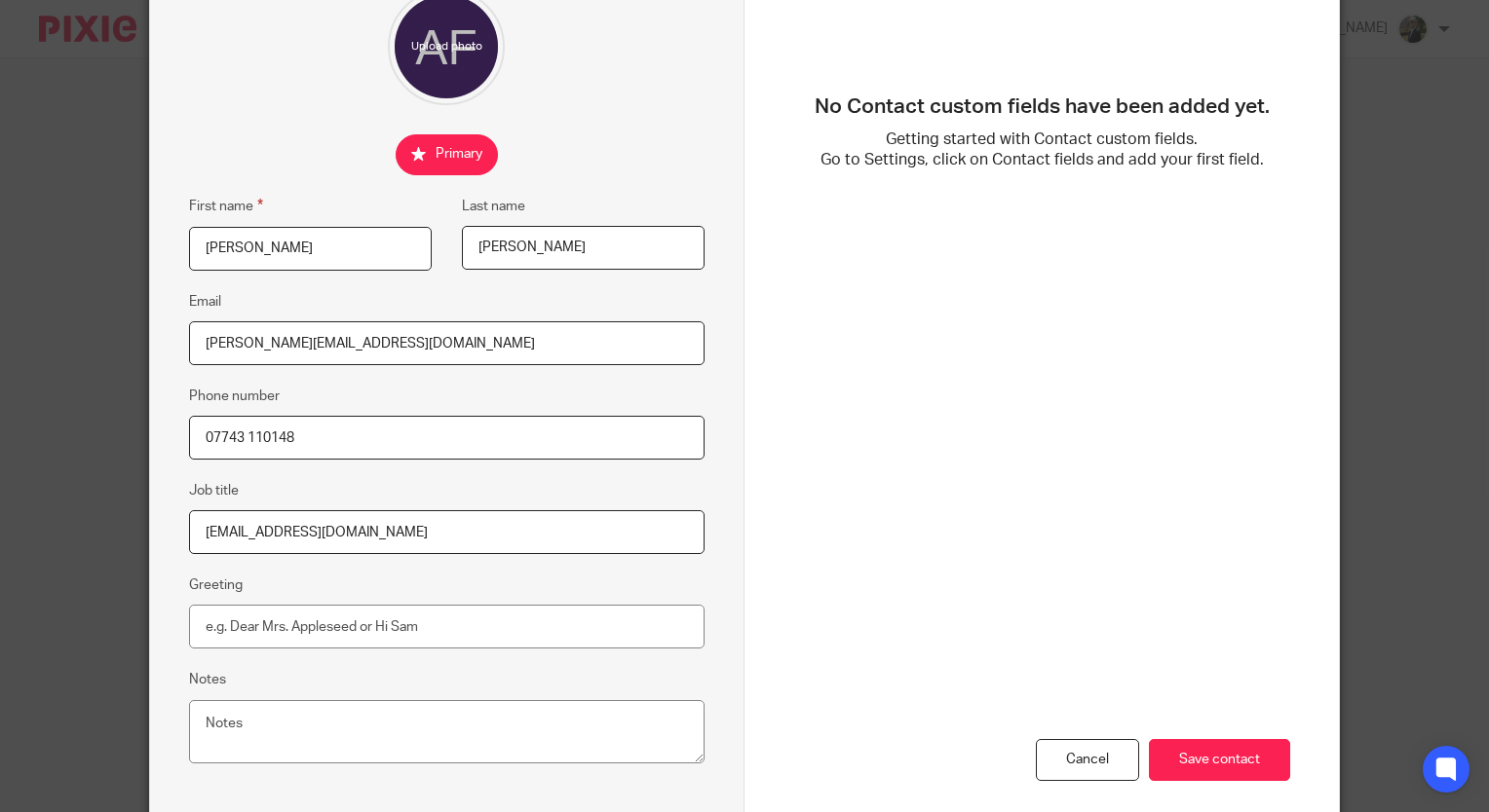
scroll to position [288, 0]
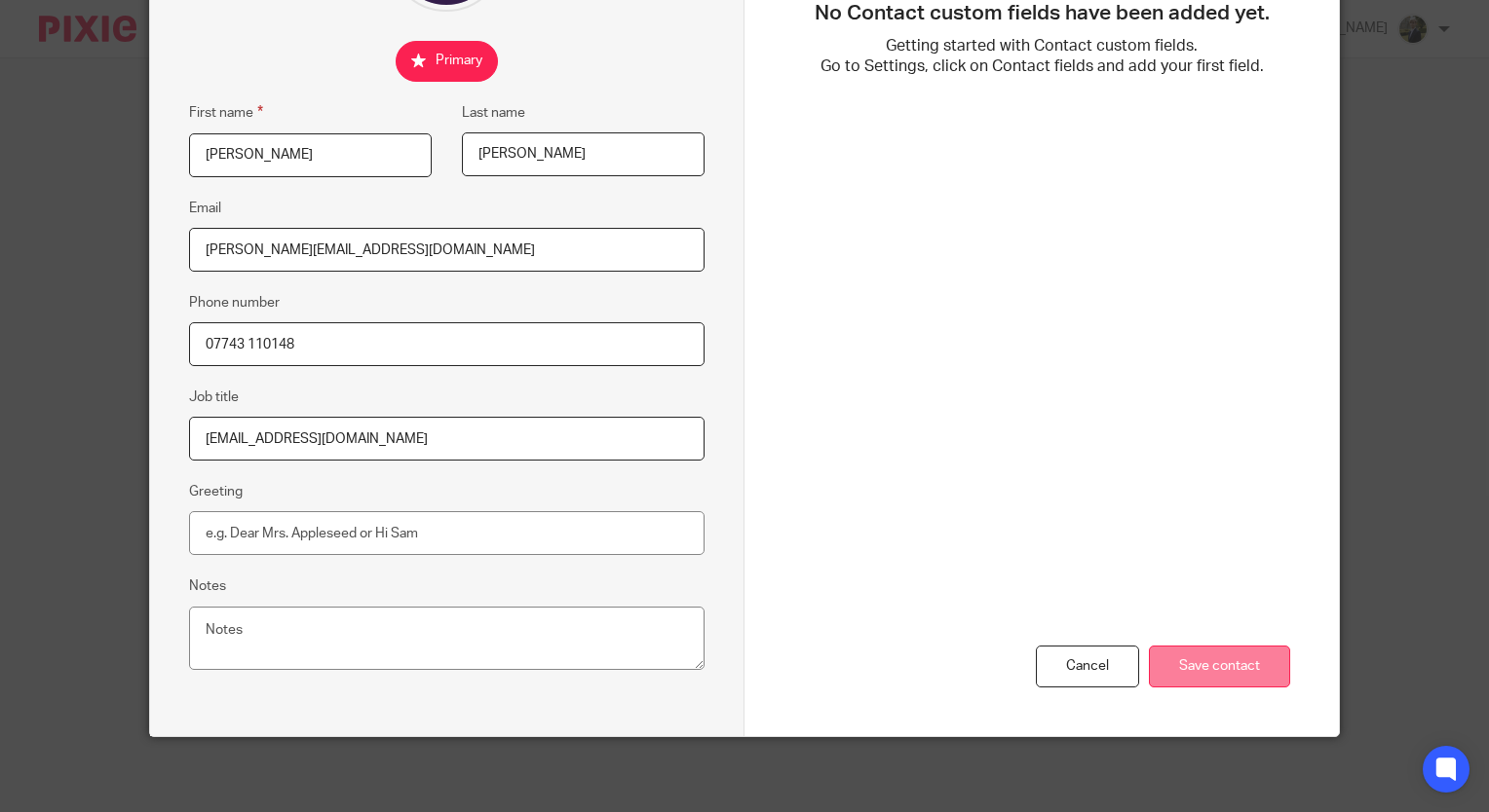
type input "[EMAIL_ADDRESS][DOMAIN_NAME]"
click at [1202, 653] on input "Save contact" at bounding box center [1219, 667] width 142 height 42
click at [1204, 655] on input "Save contact" at bounding box center [1219, 667] width 142 height 42
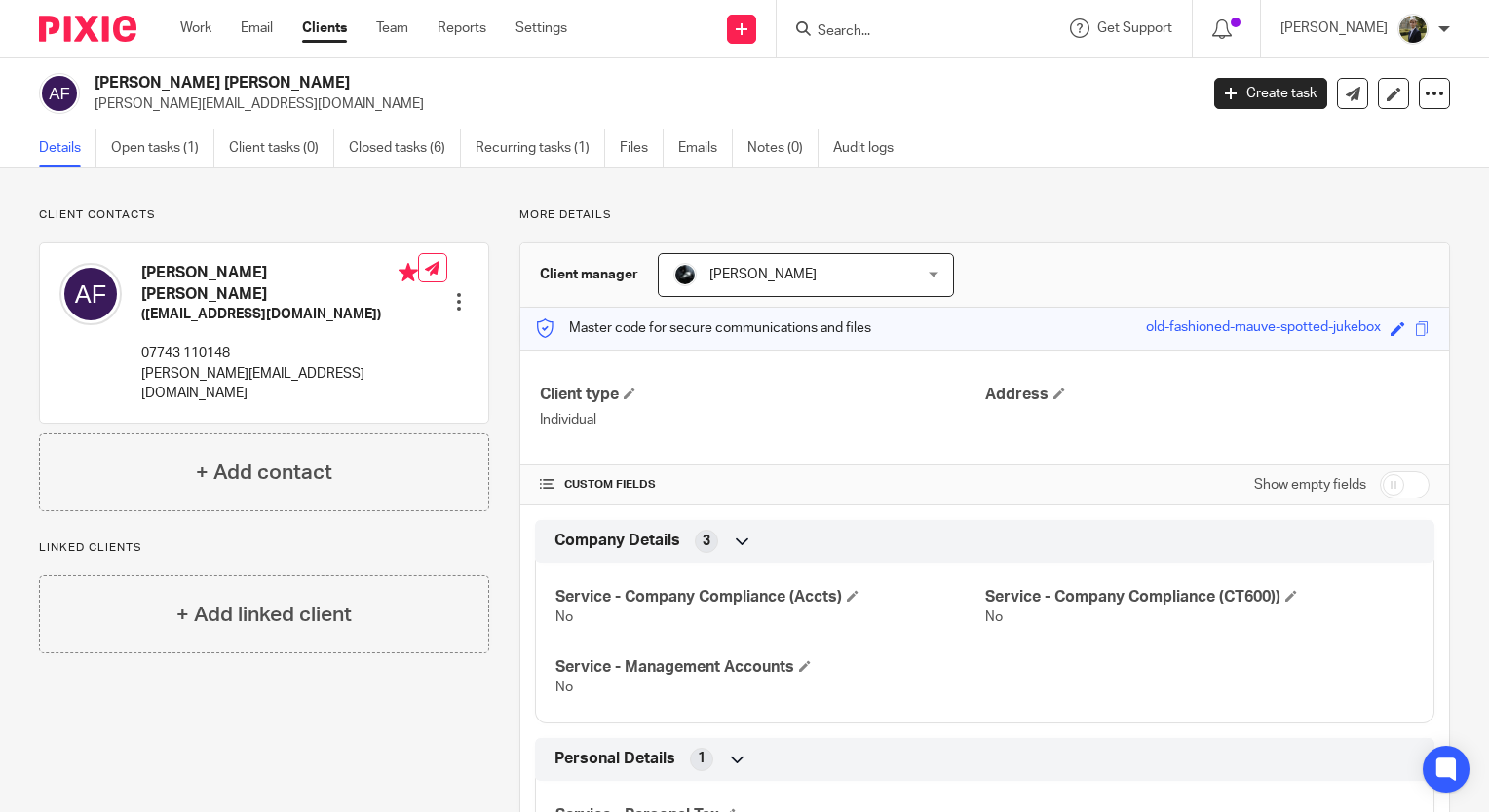
click at [335, 202] on div "Client contacts [PERSON_NAME] [PERSON_NAME] ([EMAIL_ADDRESS][DOMAIN_NAME]) 0774…" at bounding box center [744, 546] width 1489 height 756
click at [877, 30] on input "Search" at bounding box center [903, 32] width 175 height 18
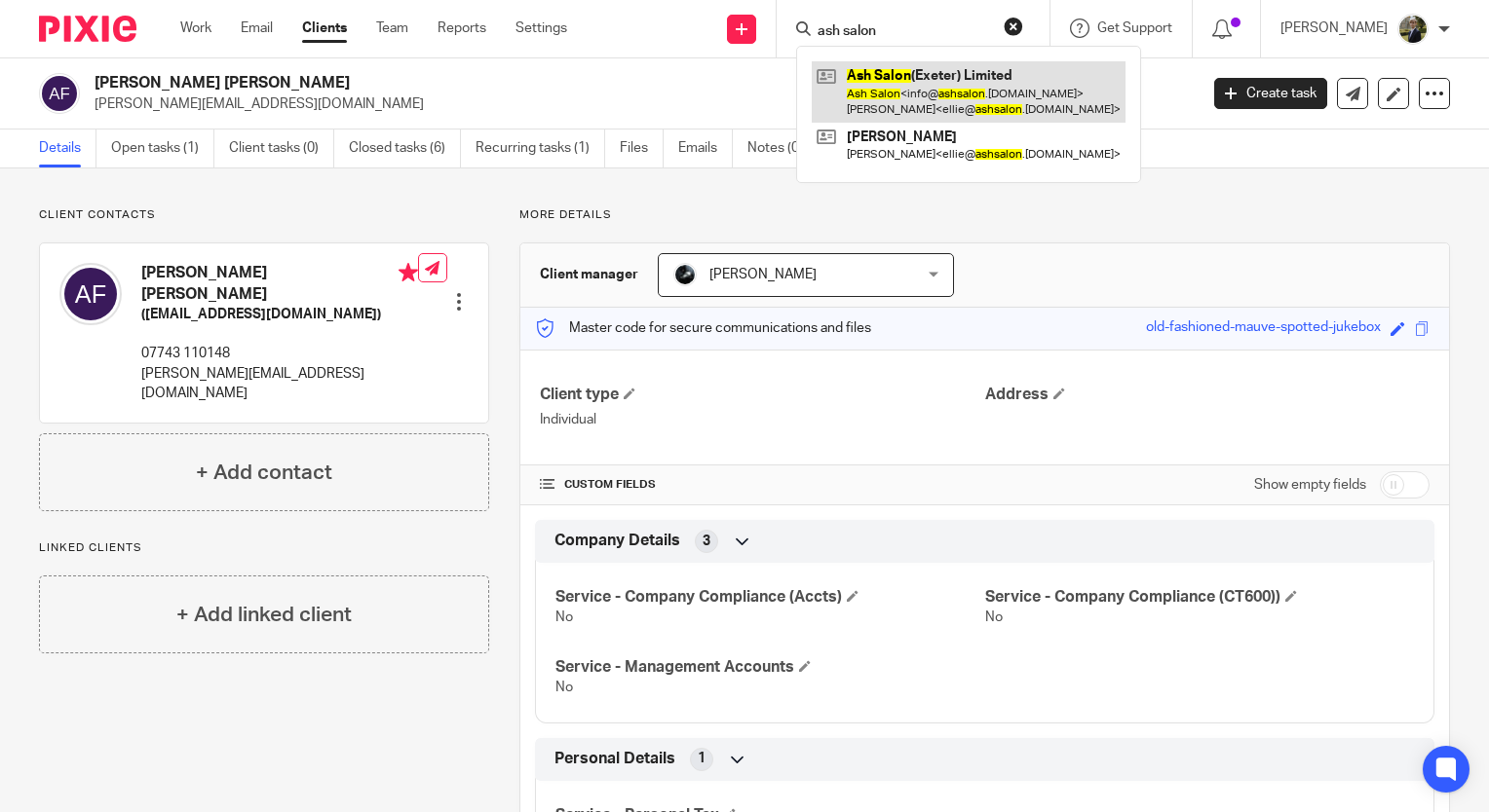
type input "ash salon"
click at [942, 89] on link at bounding box center [968, 92] width 314 height 61
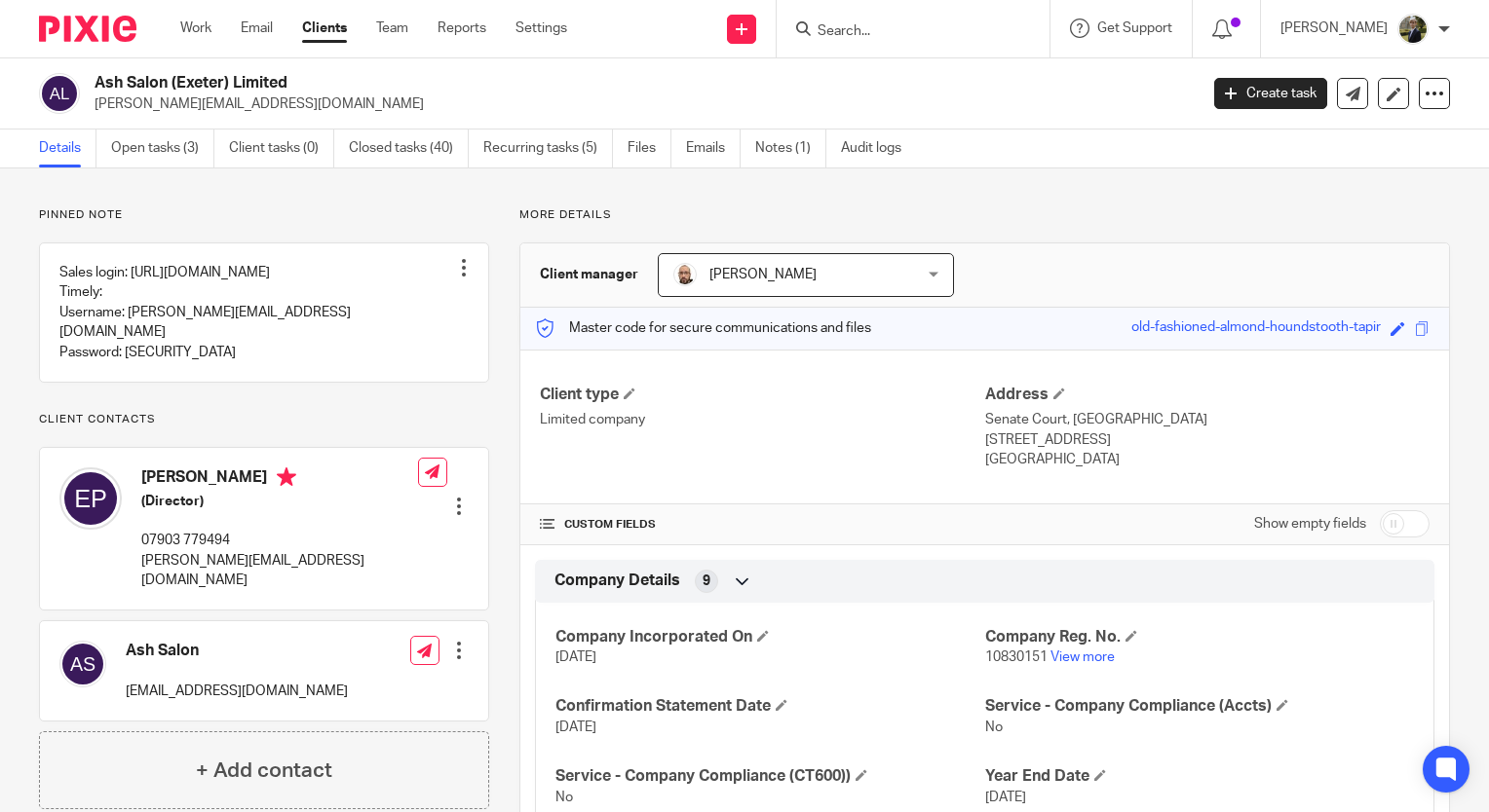
click at [884, 29] on input "Search" at bounding box center [903, 32] width 175 height 18
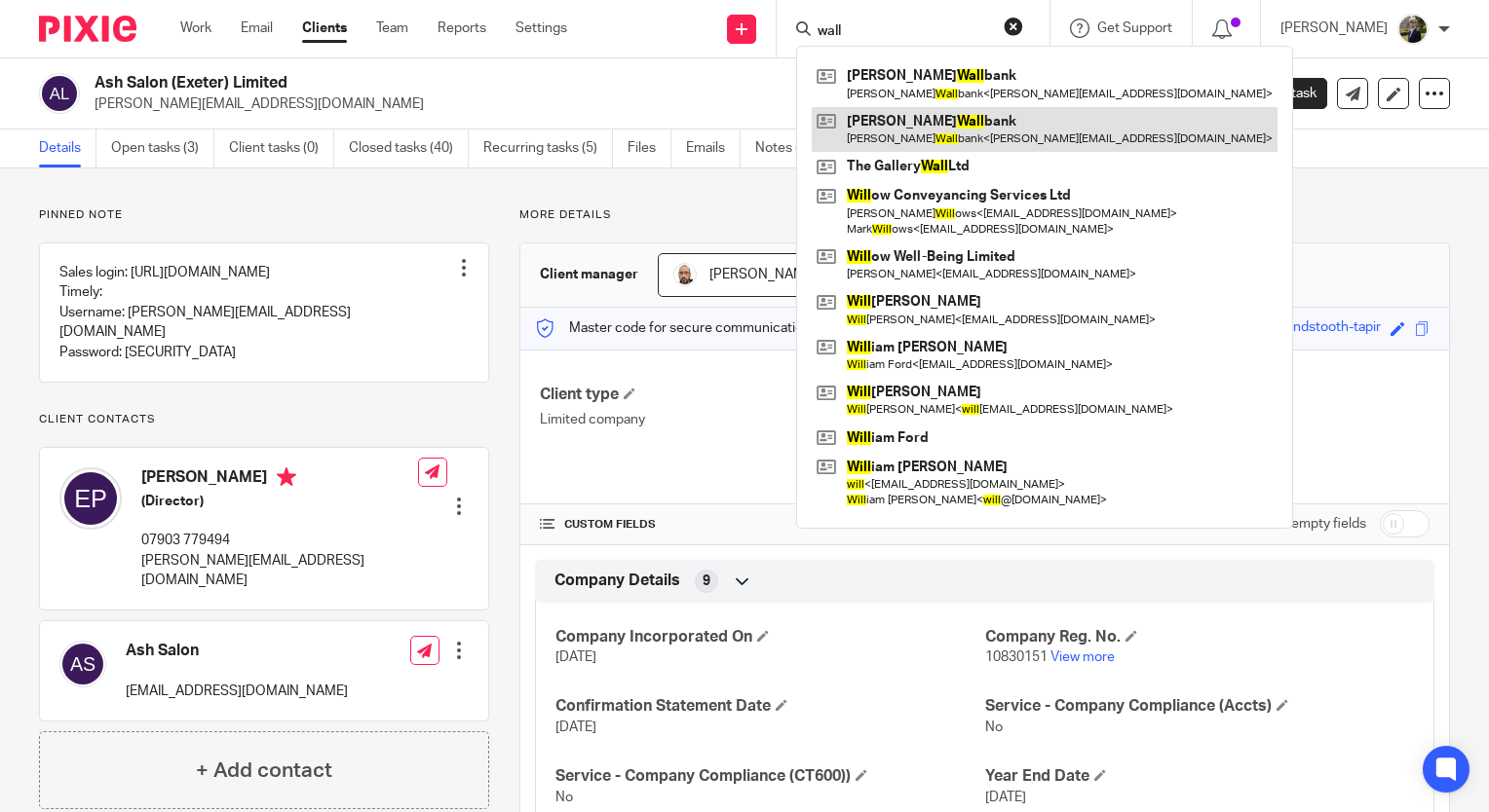
type input "wall"
click at [925, 142] on link at bounding box center [1043, 130] width 465 height 45
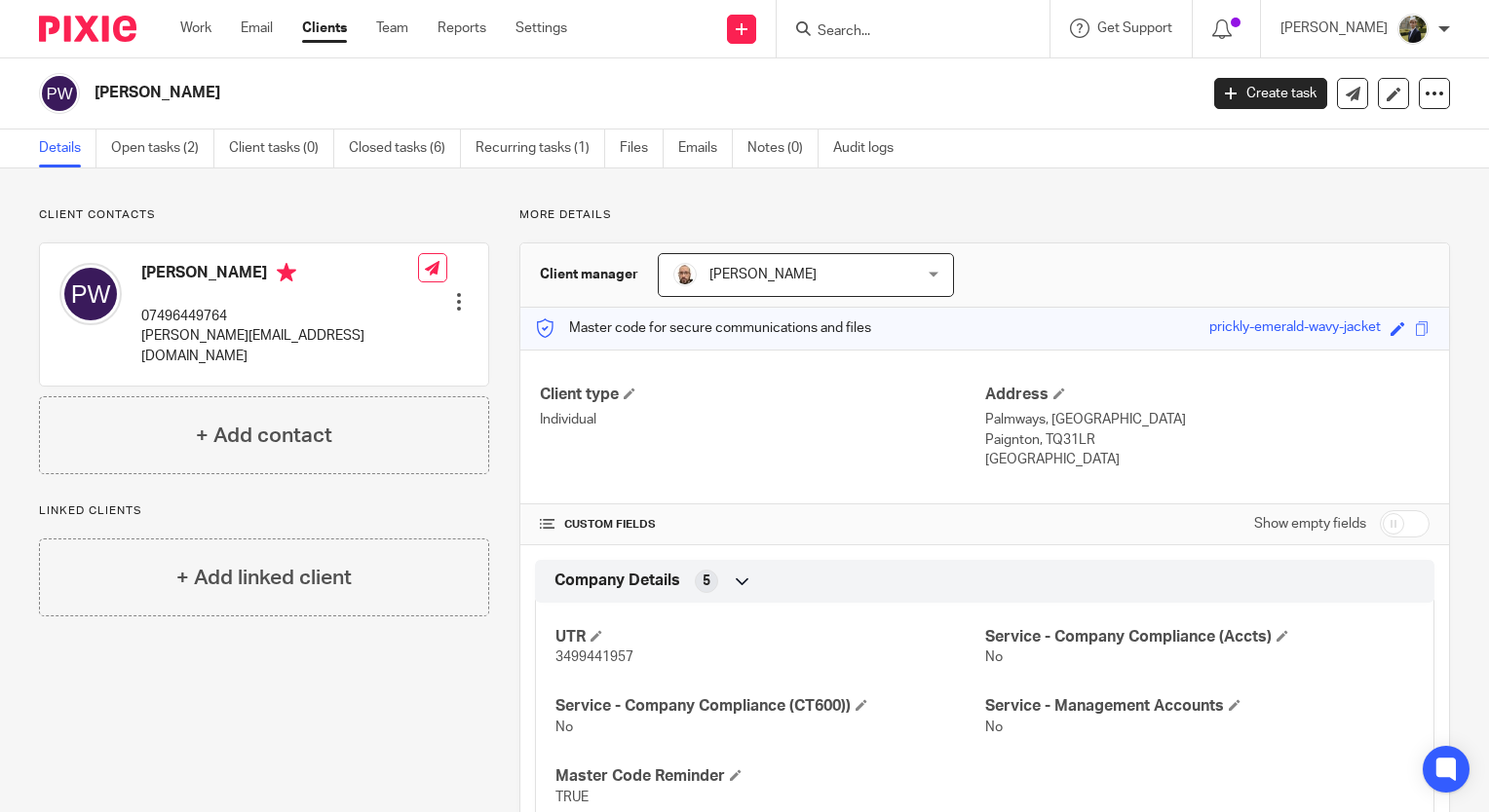
click at [869, 26] on input "Search" at bounding box center [903, 32] width 175 height 18
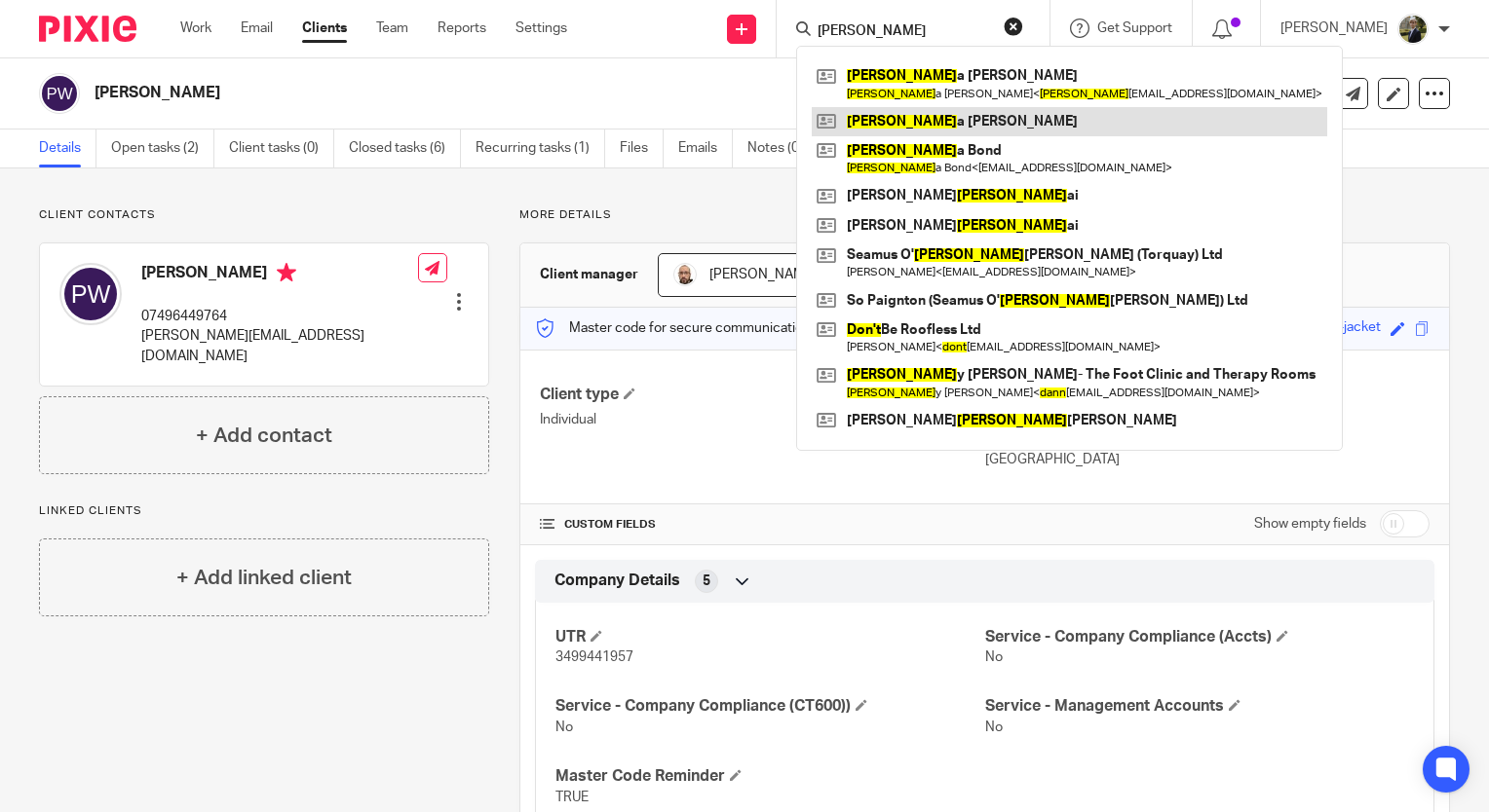
type input "donn"
click at [920, 112] on link at bounding box center [1068, 122] width 515 height 29
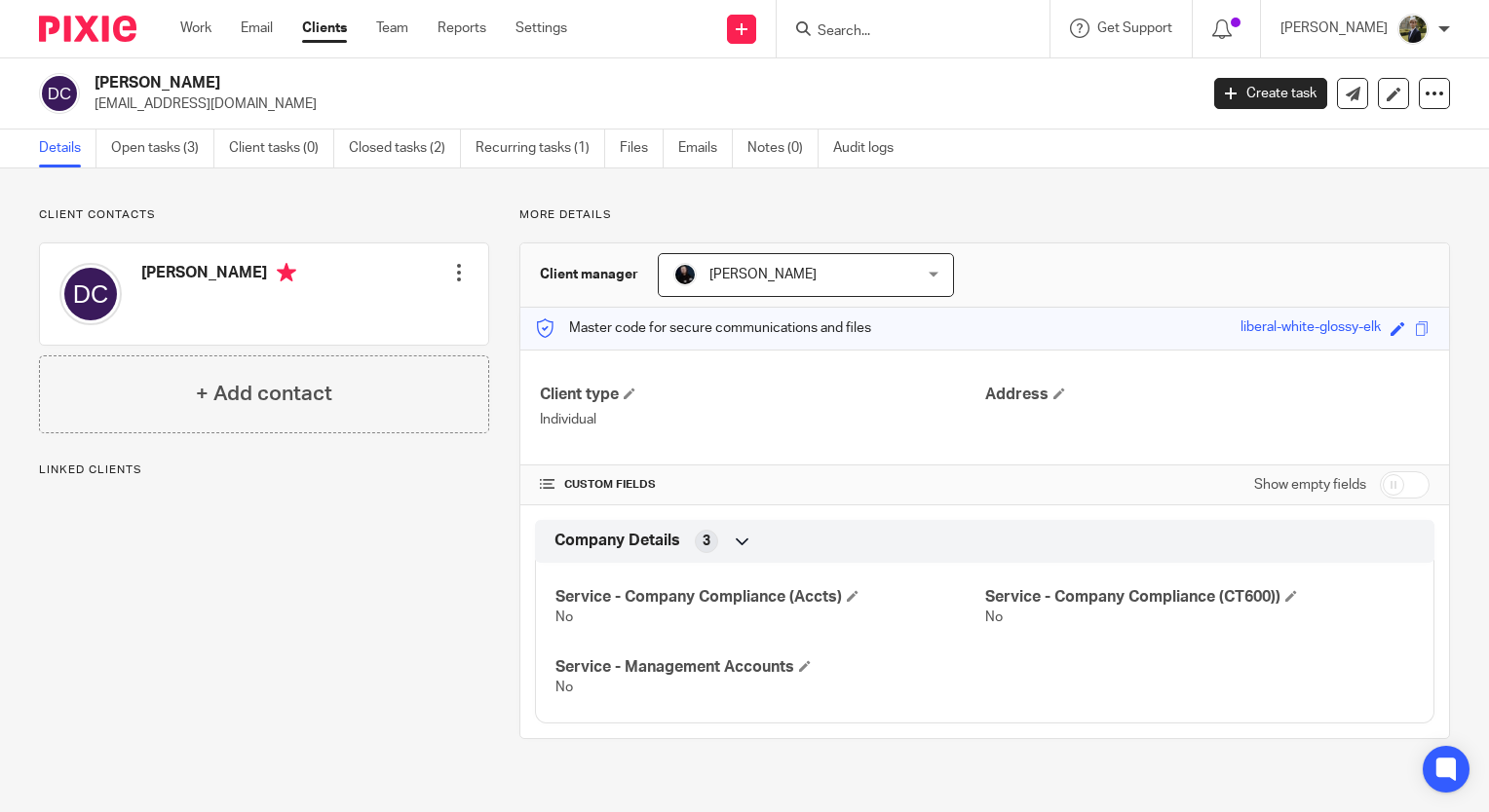
drag, startPoint x: 187, startPoint y: 113, endPoint x: 90, endPoint y: 113, distance: 97.0
click at [90, 113] on div "Donna Carr dcarr@nhs.net" at bounding box center [612, 93] width 1146 height 41
copy p "dcarr@nhs.net"
click at [314, 89] on h2 "Donna Carr" at bounding box center [530, 83] width 872 height 21
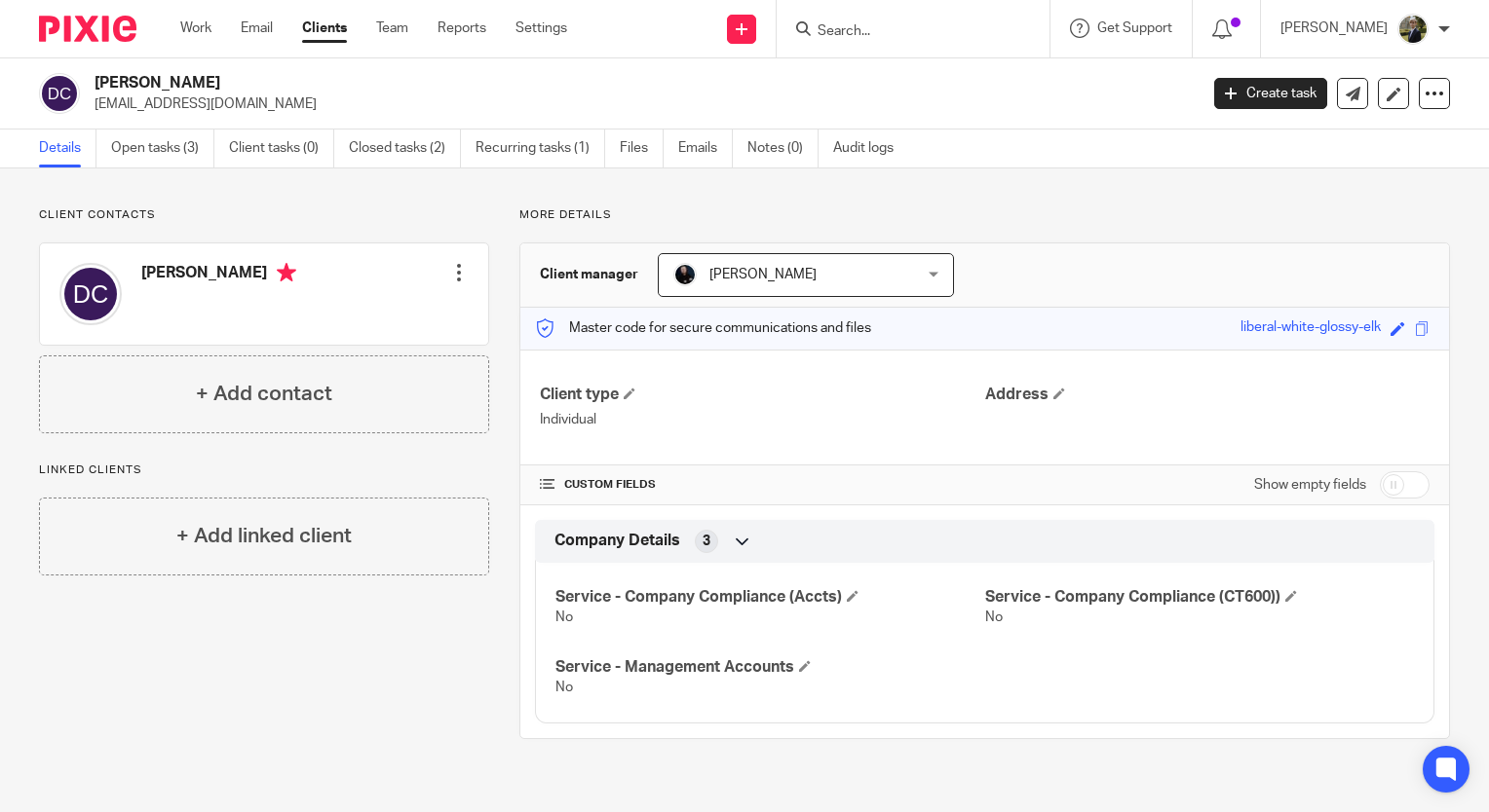
click at [956, 33] on input "Search" at bounding box center [903, 32] width 175 height 18
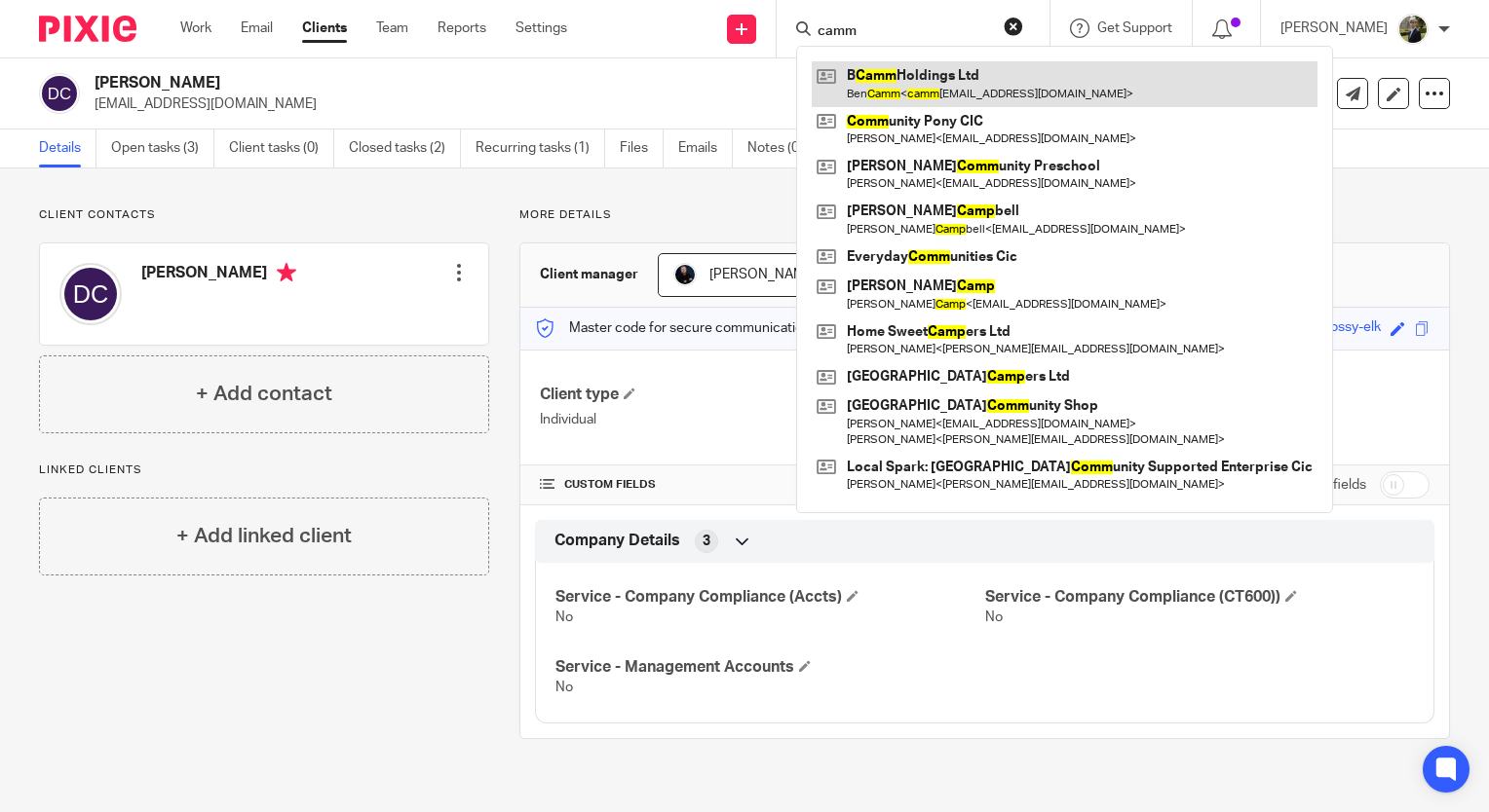
type input "camm"
click at [915, 100] on link at bounding box center [1063, 84] width 505 height 45
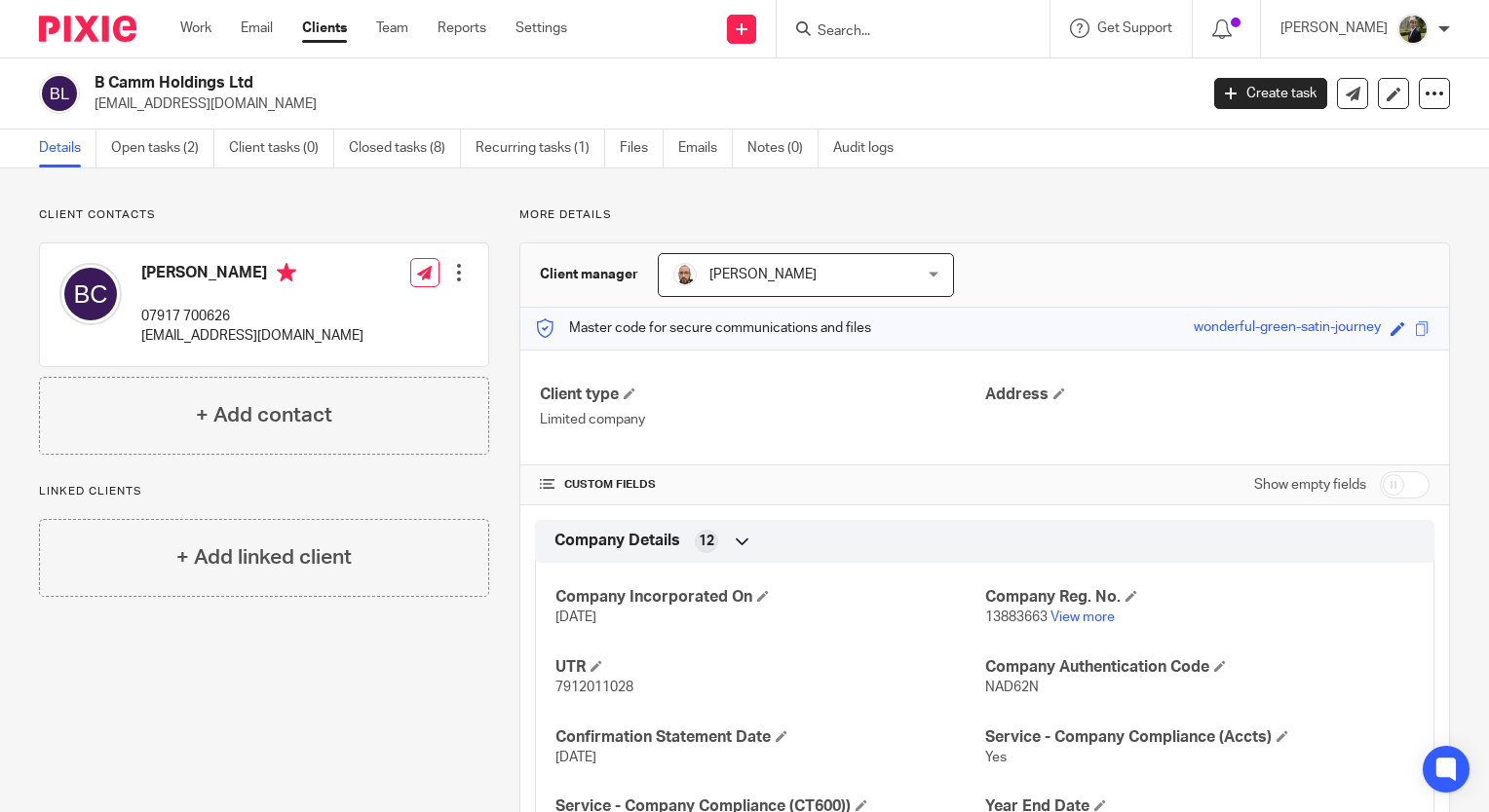
click at [862, 36] on input "Search" at bounding box center [903, 32] width 175 height 18
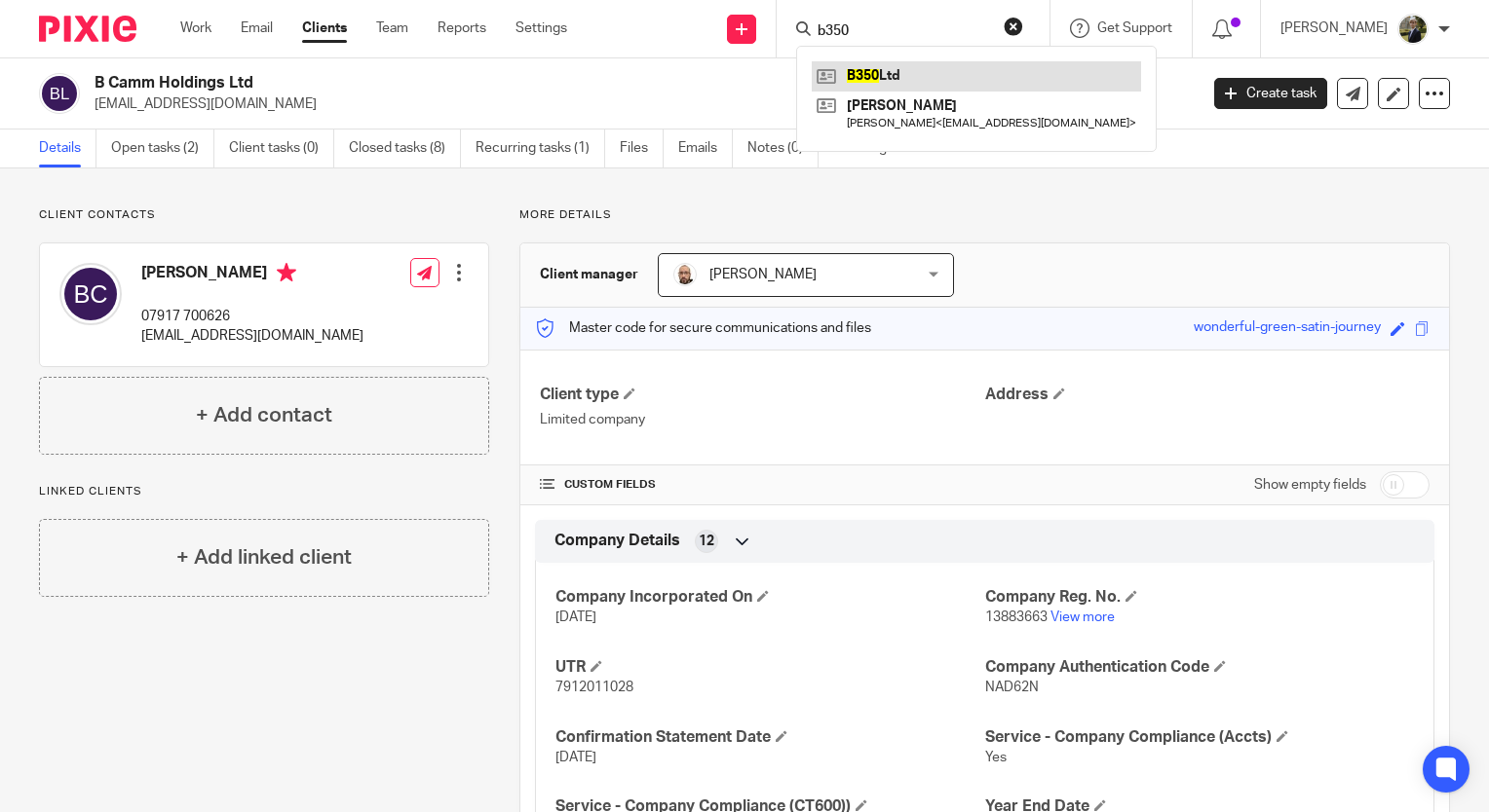
type input "b350"
click at [926, 87] on link at bounding box center [976, 76] width 329 height 29
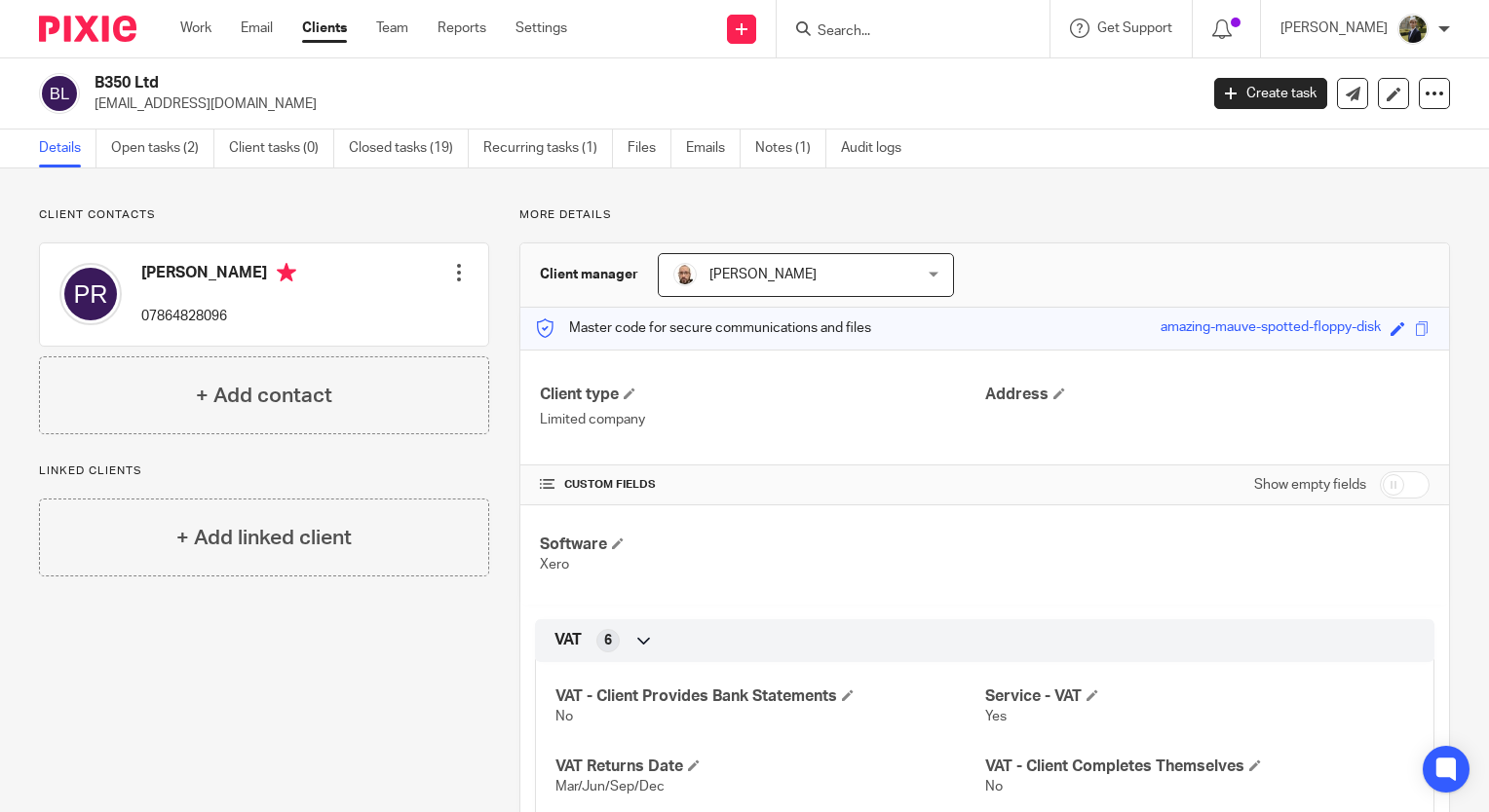
click at [868, 24] on input "Search" at bounding box center [903, 32] width 175 height 18
drag, startPoint x: 930, startPoint y: 28, endPoint x: 813, endPoint y: 22, distance: 117.2
click at [813, 22] on div "[PERSON_NAME] No results found. Try searching for the name of a client or conta…" at bounding box center [913, 29] width 273 height 58
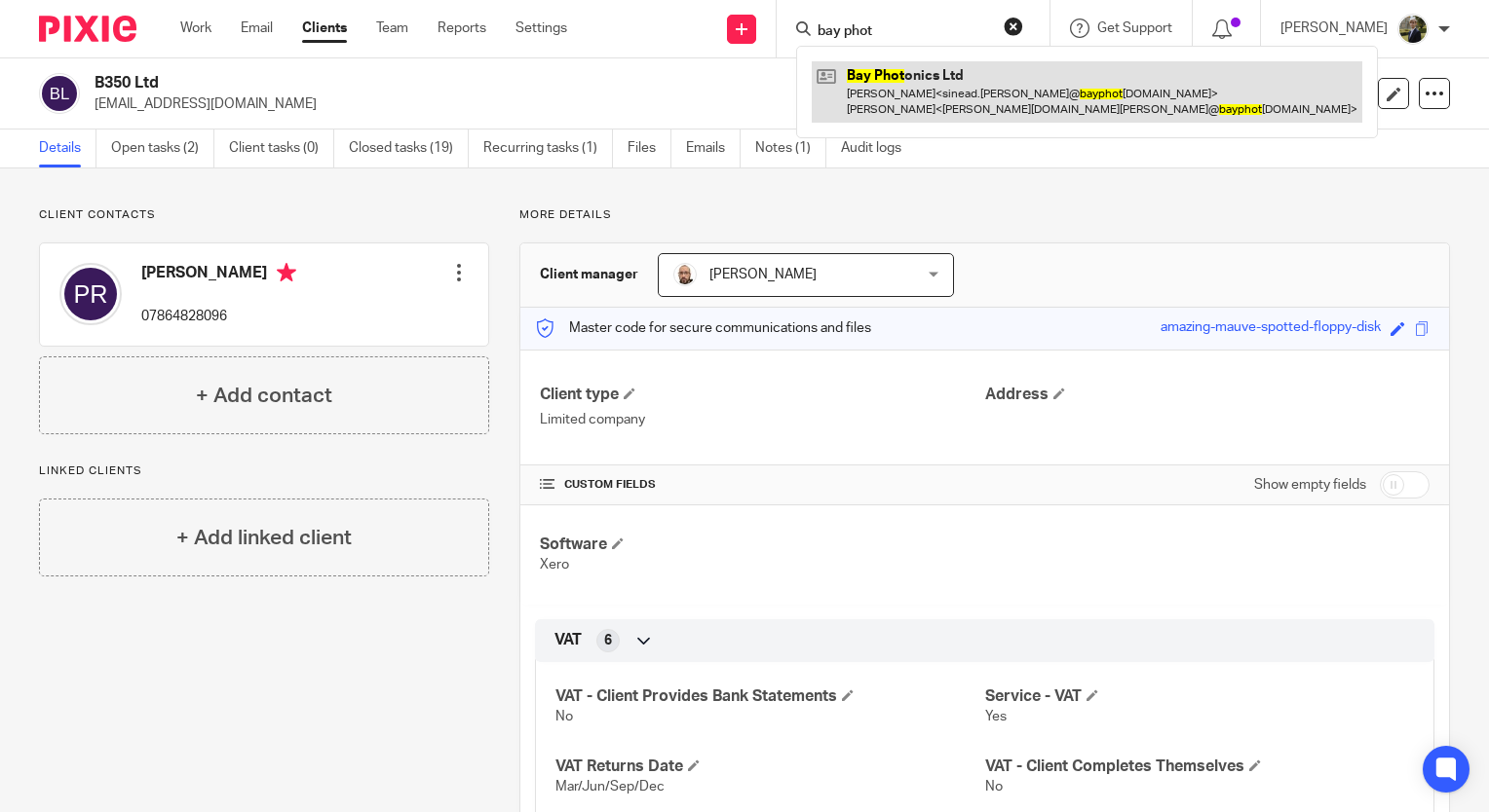
type input "bay phot"
click at [917, 88] on link at bounding box center [1086, 92] width 550 height 61
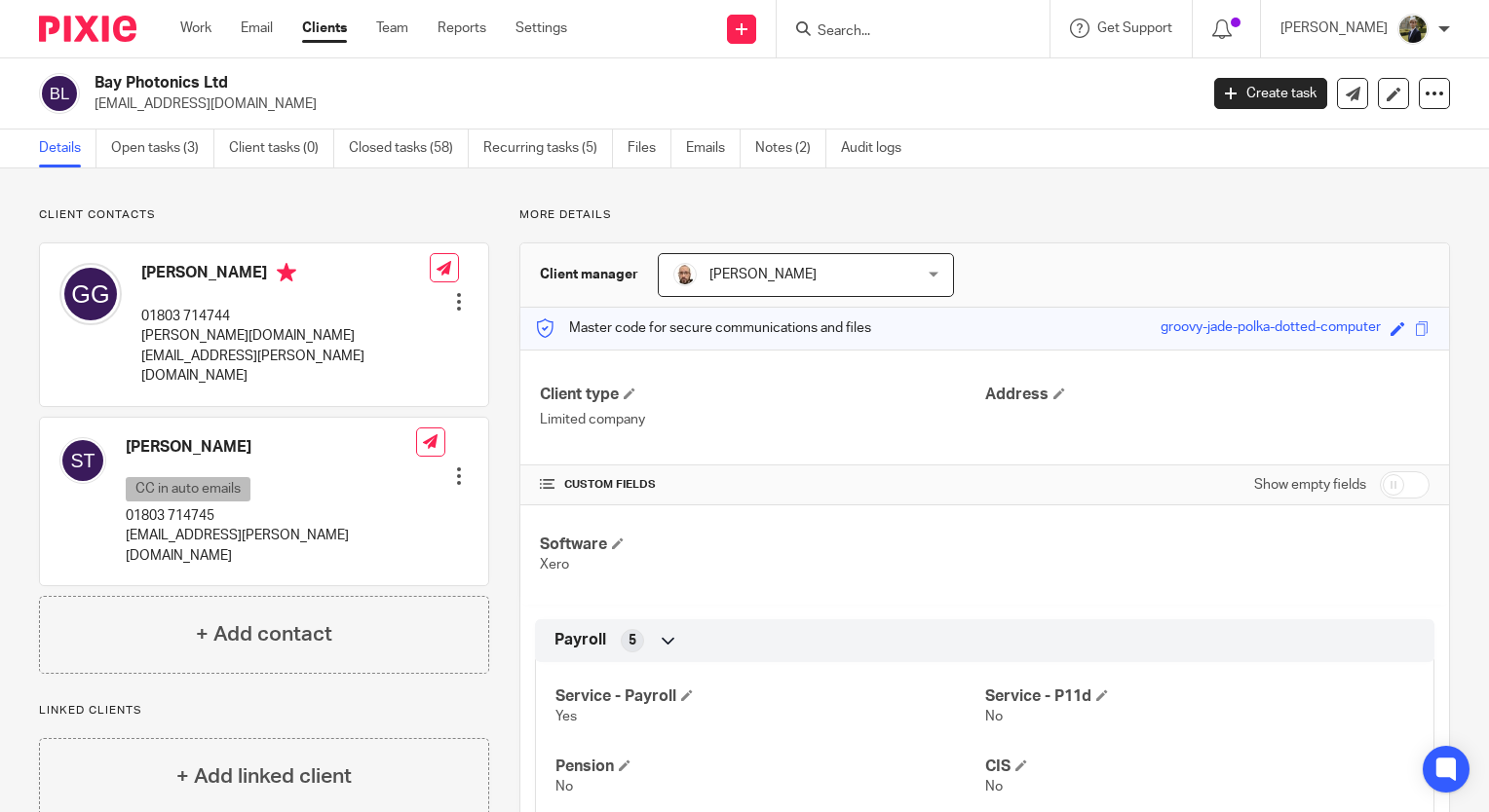
click at [417, 211] on p "Client contacts" at bounding box center [264, 215] width 450 height 16
click at [870, 28] on input "Search" at bounding box center [903, 32] width 175 height 18
drag, startPoint x: 959, startPoint y: 29, endPoint x: 849, endPoint y: 10, distance: 111.6
click at [849, 10] on div "bay tree No results found. Try searching for the name of a client or contact..." at bounding box center [913, 29] width 273 height 58
drag, startPoint x: 918, startPoint y: 25, endPoint x: 816, endPoint y: 40, distance: 103.1
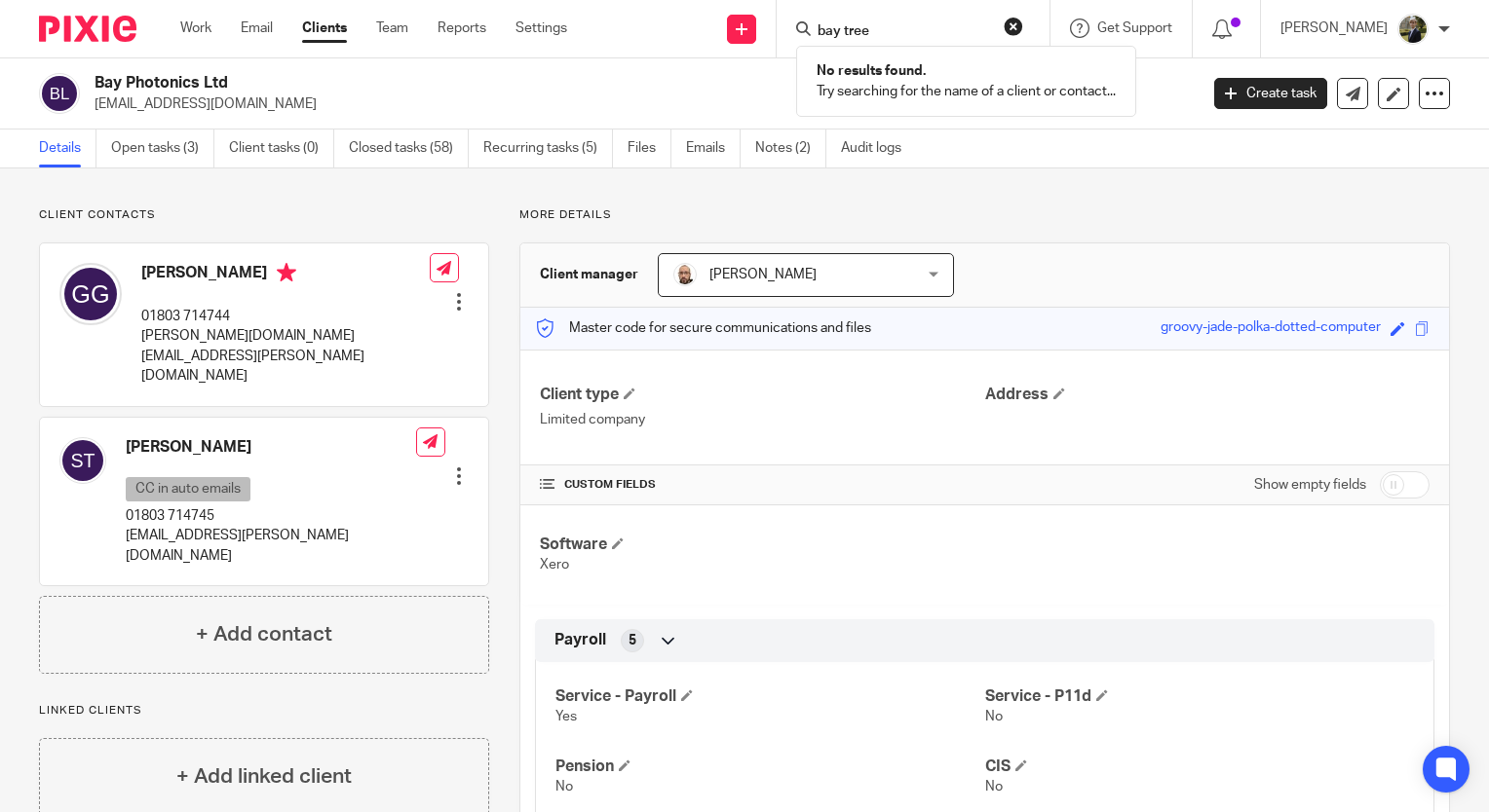
click at [816, 40] on div "bay tree No results found. Try searching for the name of a client or contact..." at bounding box center [913, 29] width 273 height 58
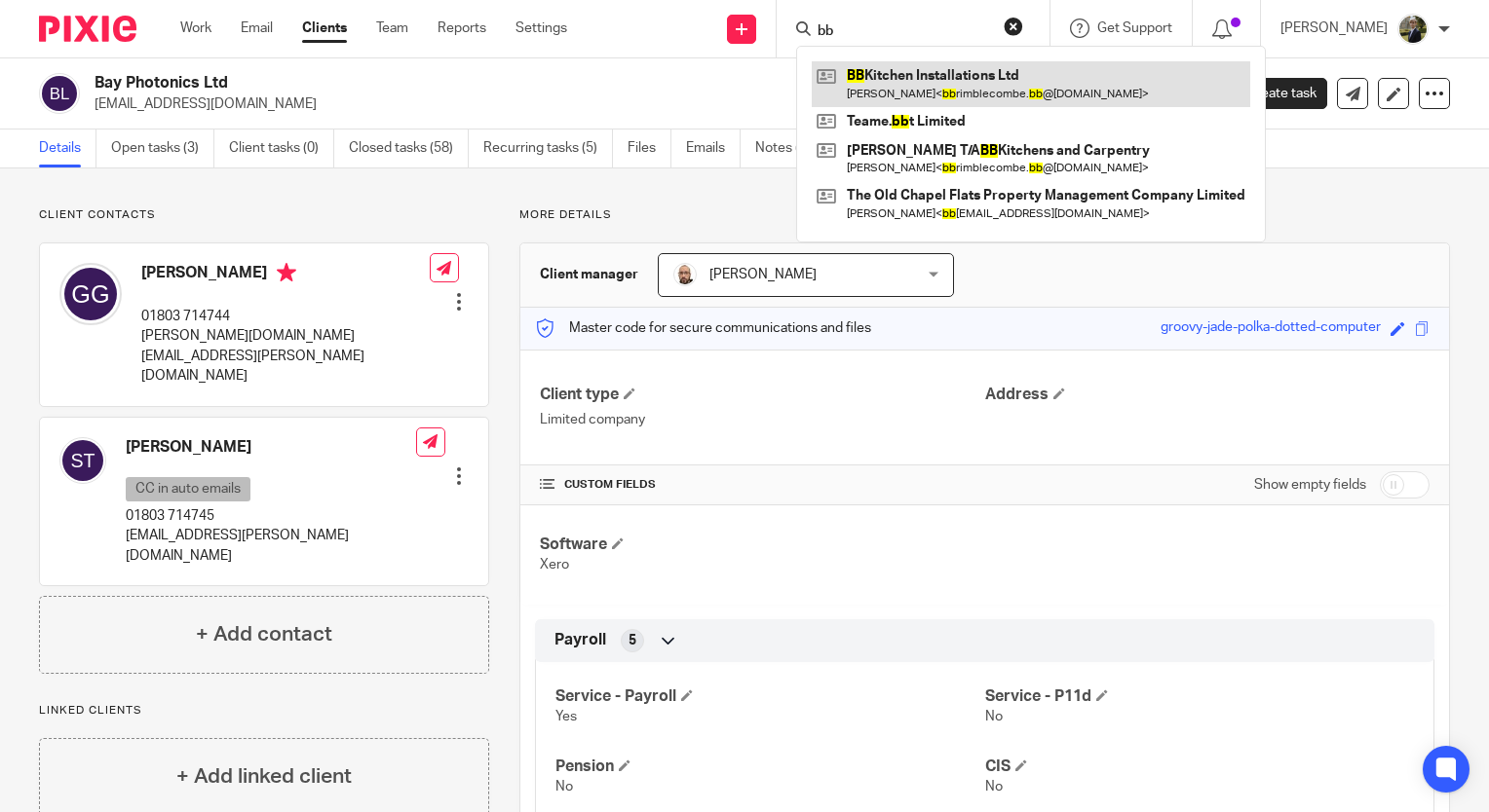
type input "bb"
click at [915, 81] on link at bounding box center [1031, 84] width 439 height 45
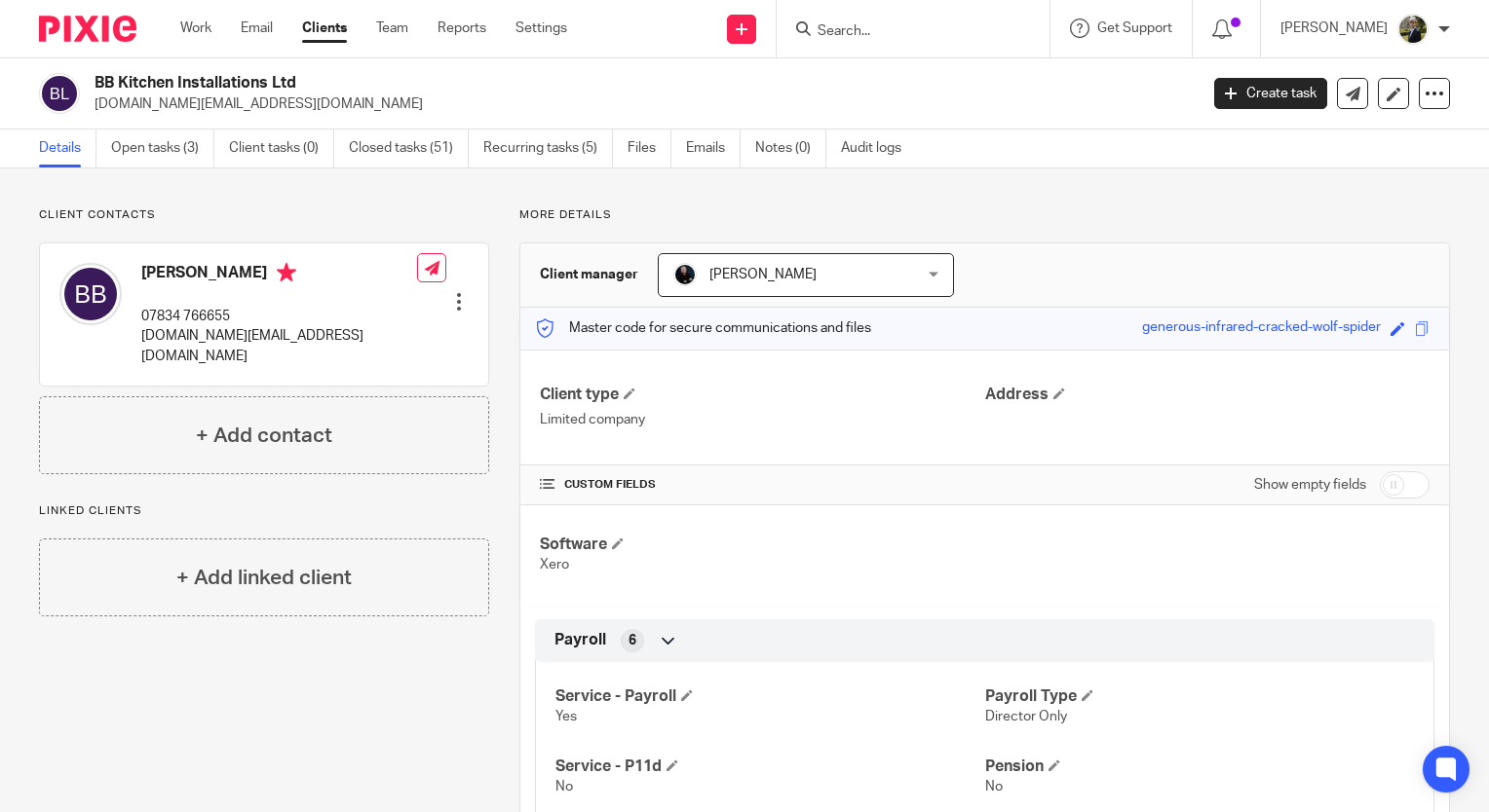
click at [852, 31] on input "Search" at bounding box center [903, 32] width 175 height 18
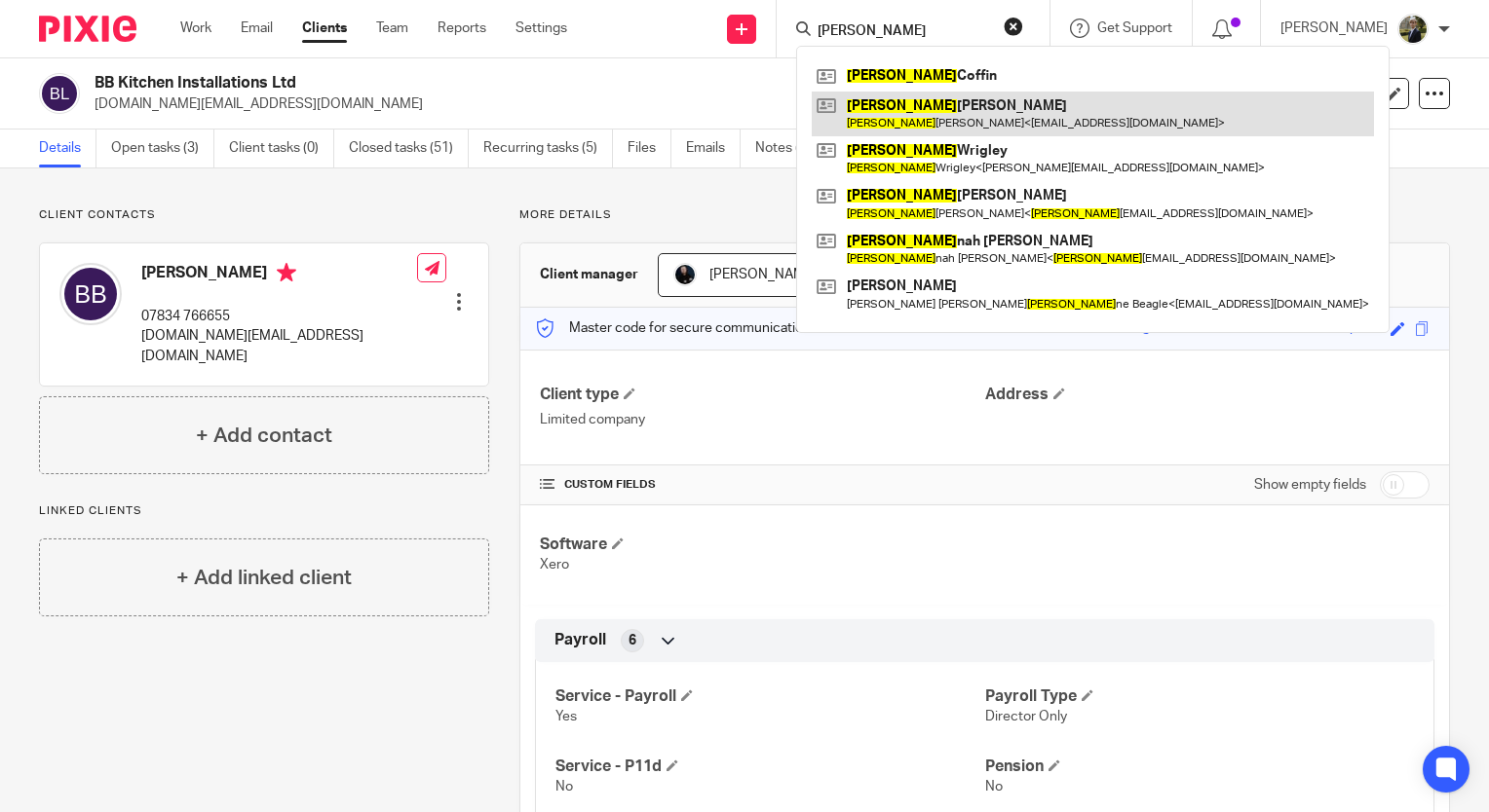
type input "susan"
click at [986, 99] on link at bounding box center [1092, 114] width 562 height 45
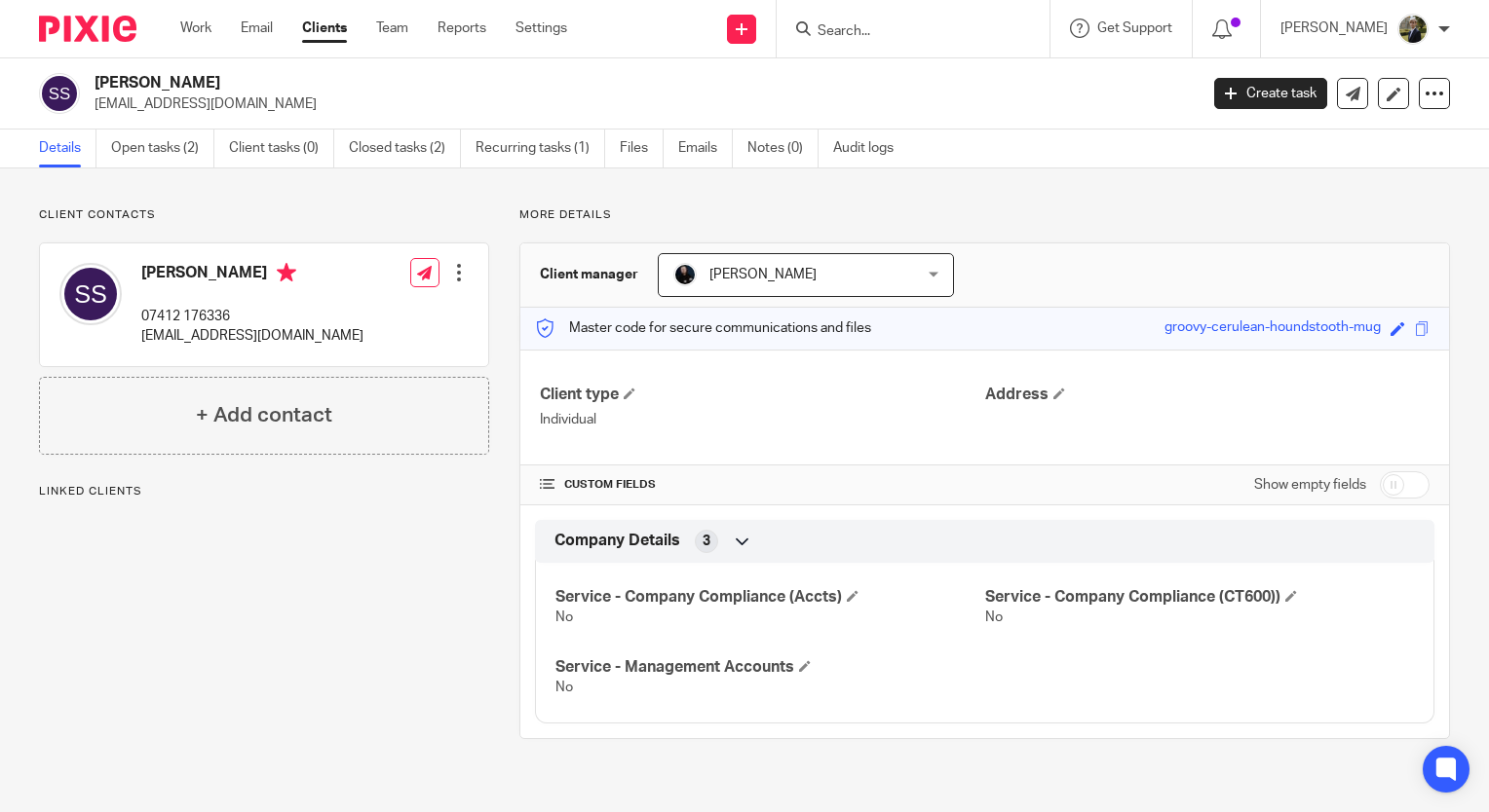
drag, startPoint x: 245, startPoint y: 102, endPoint x: 95, endPoint y: 108, distance: 150.1
click at [95, 108] on p "[EMAIL_ADDRESS][DOMAIN_NAME]" at bounding box center [640, 105] width 1090 height 20
copy p "[EMAIL_ADDRESS][DOMAIN_NAME]"
click at [254, 107] on p "[EMAIL_ADDRESS][DOMAIN_NAME]" at bounding box center [640, 105] width 1090 height 20
drag, startPoint x: 253, startPoint y: 104, endPoint x: 94, endPoint y: 111, distance: 159.2
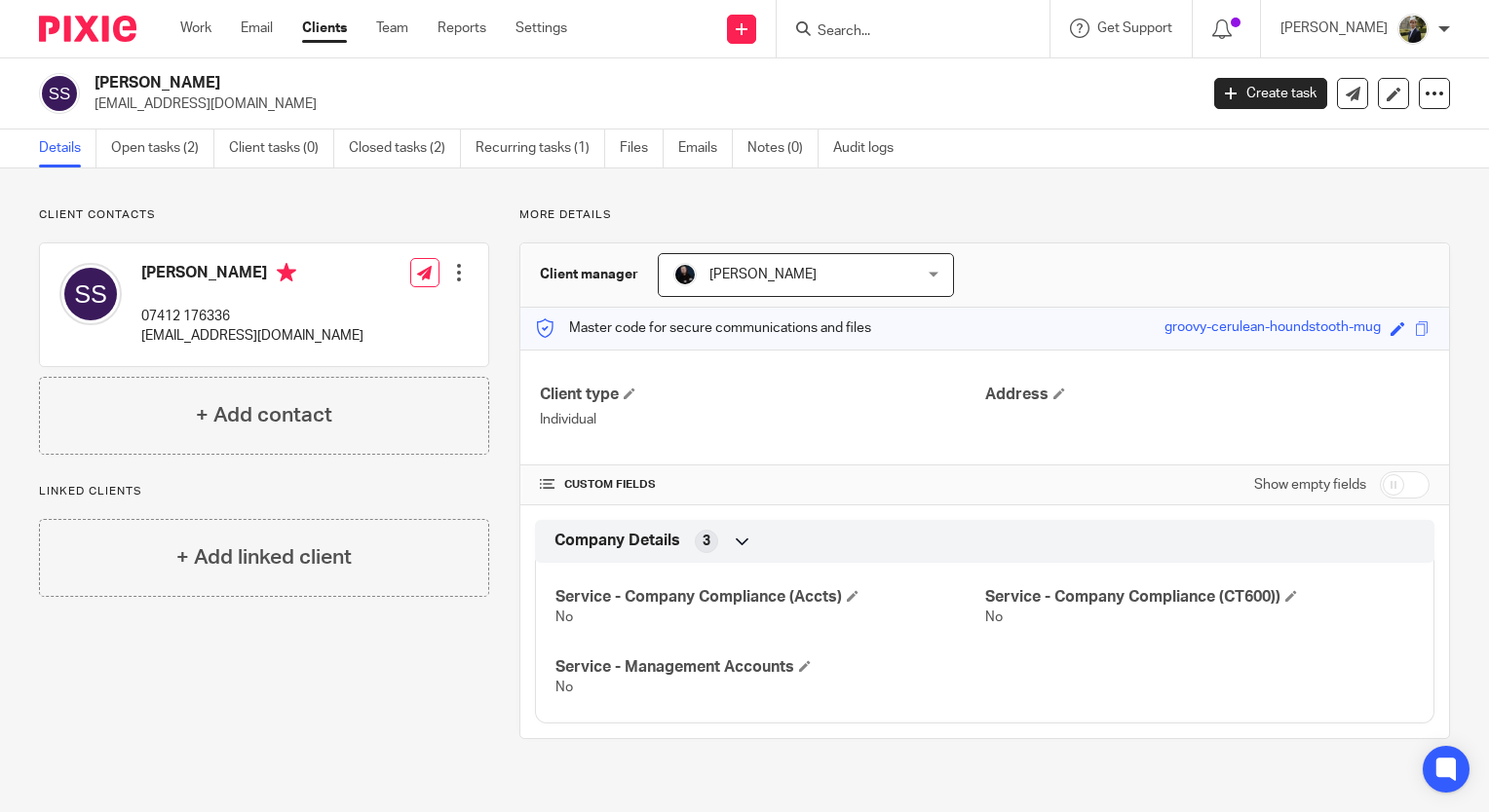
click at [95, 111] on p "[EMAIL_ADDRESS][DOMAIN_NAME]" at bounding box center [640, 105] width 1090 height 20
copy p "[EMAIL_ADDRESS][DOMAIN_NAME]"
click at [922, 26] on input "Search" at bounding box center [903, 32] width 175 height 18
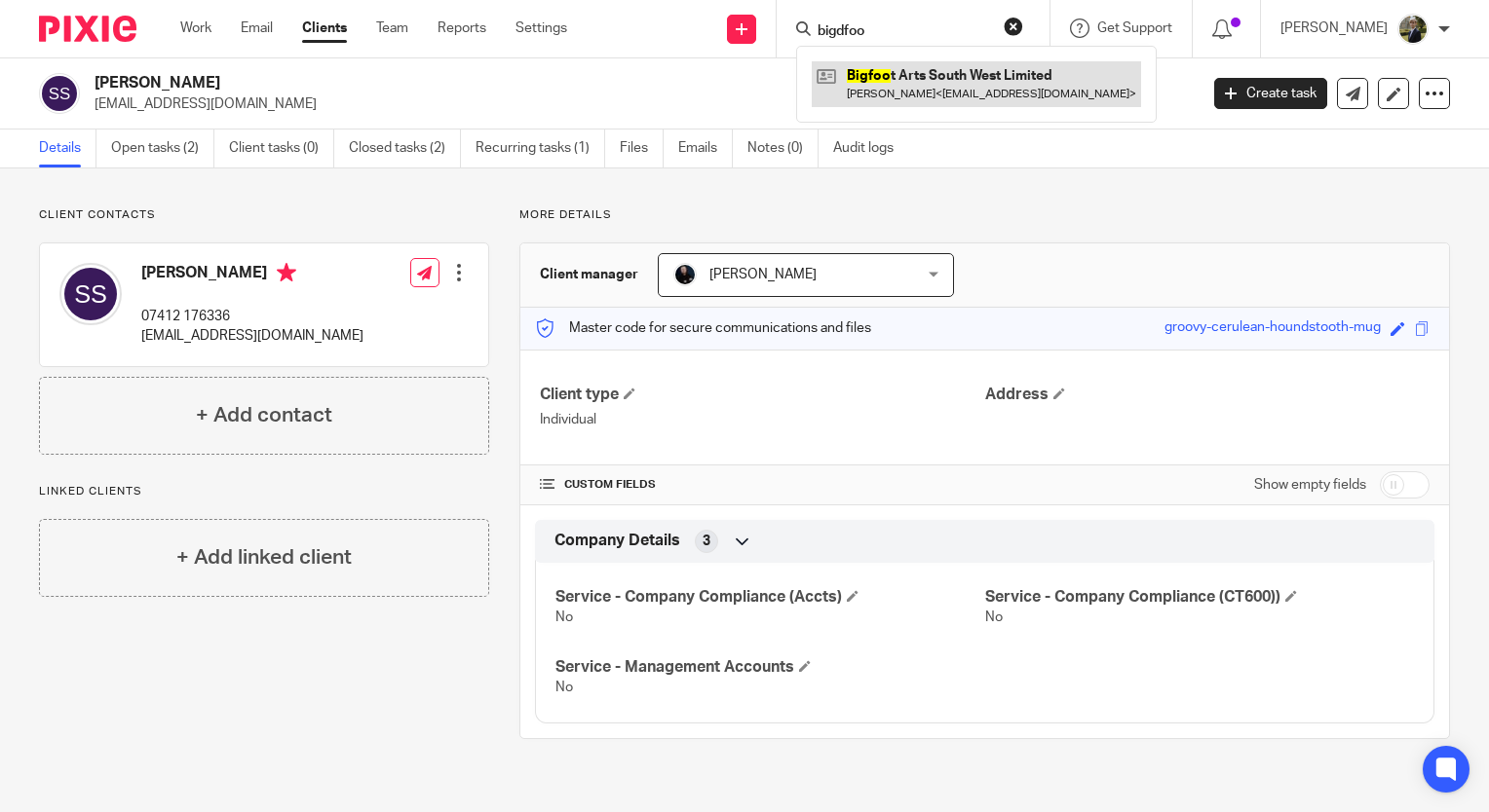
type input "bigdfoo"
click at [920, 78] on link at bounding box center [976, 84] width 329 height 45
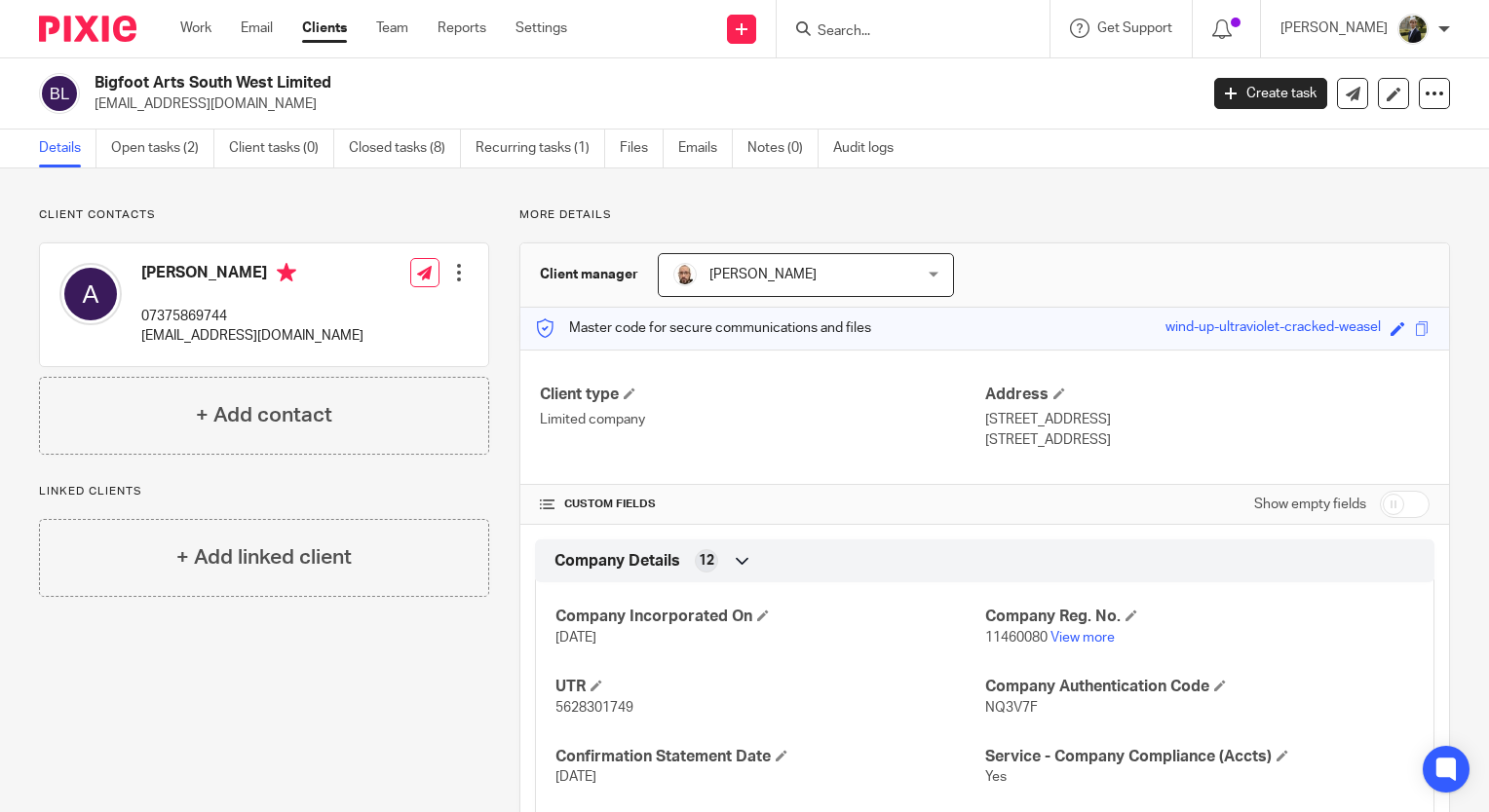
click at [887, 32] on input "Search" at bounding box center [903, 32] width 175 height 18
type input "boreali"
click at [905, 96] on link at bounding box center [976, 84] width 329 height 45
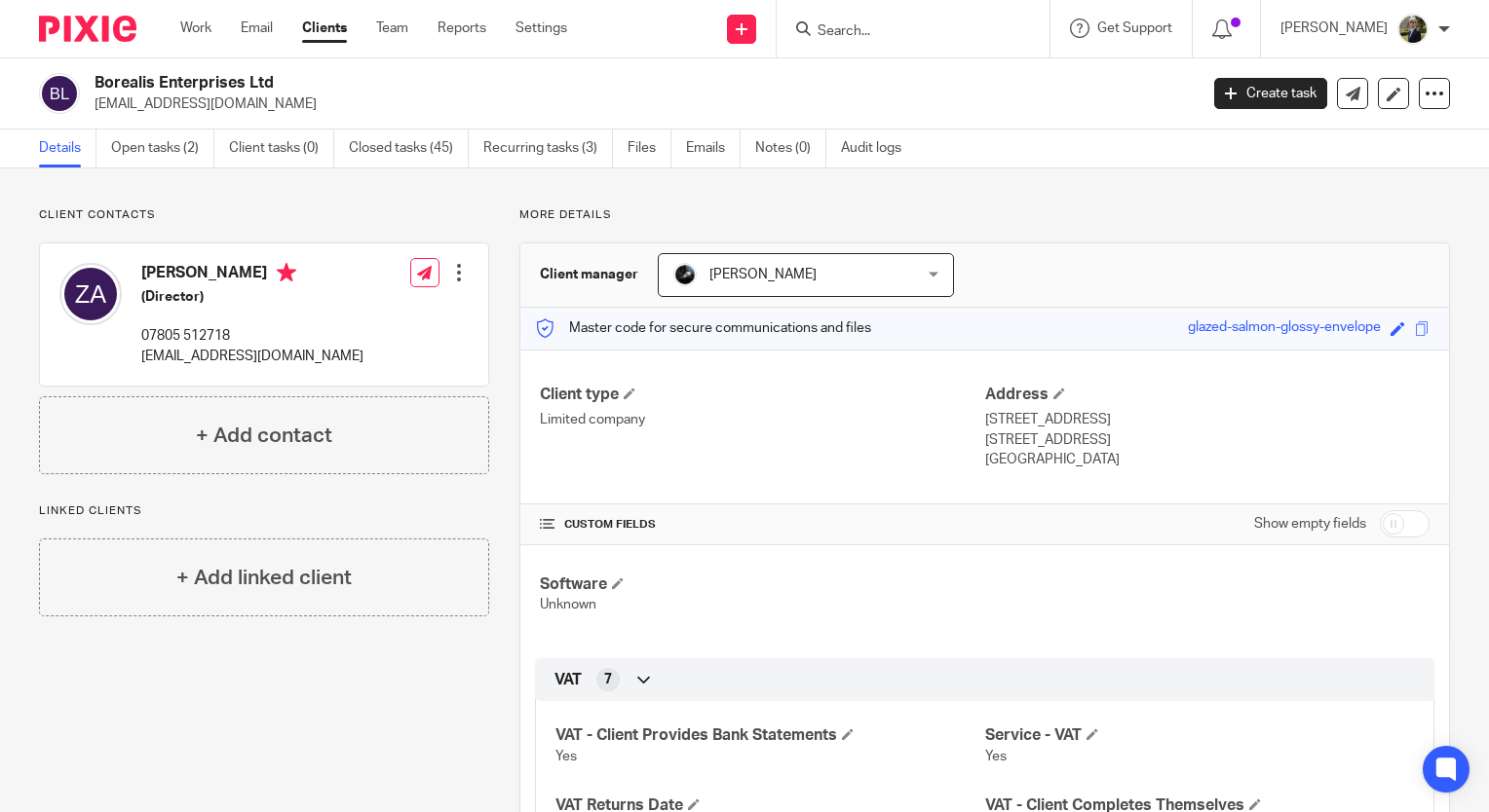
click at [647, 216] on p "More details" at bounding box center [984, 215] width 930 height 16
click at [888, 24] on input "Search" at bounding box center [903, 32] width 175 height 18
type input "n"
type input "bay tree"
drag, startPoint x: 900, startPoint y: 22, endPoint x: 713, endPoint y: 8, distance: 187.5
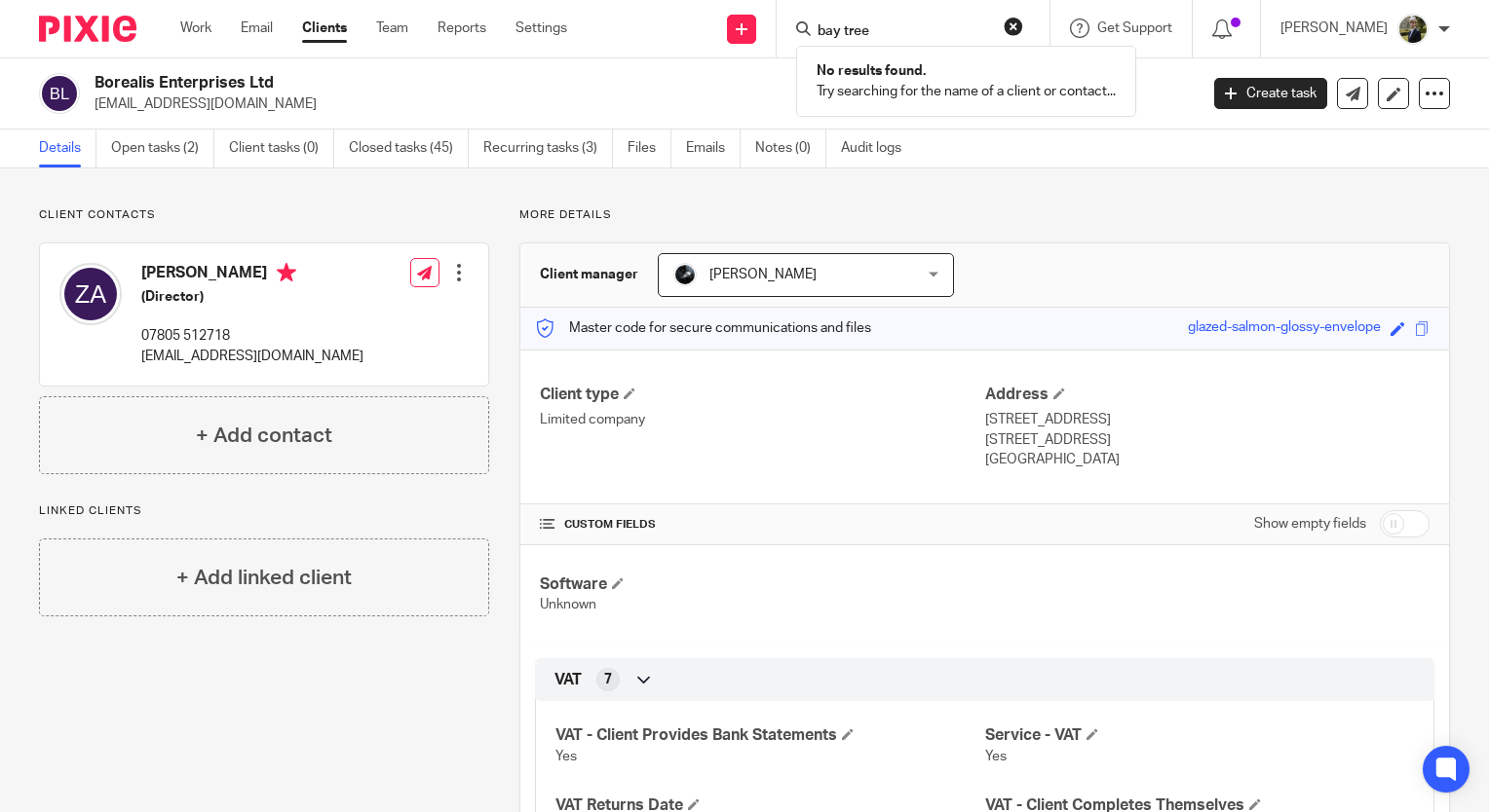
click at [713, 8] on div "Send new email Create task Add client bay tree No results found. Try searching …" at bounding box center [1042, 29] width 892 height 58
type input "brixham steam"
click at [967, 72] on link at bounding box center [976, 84] width 329 height 45
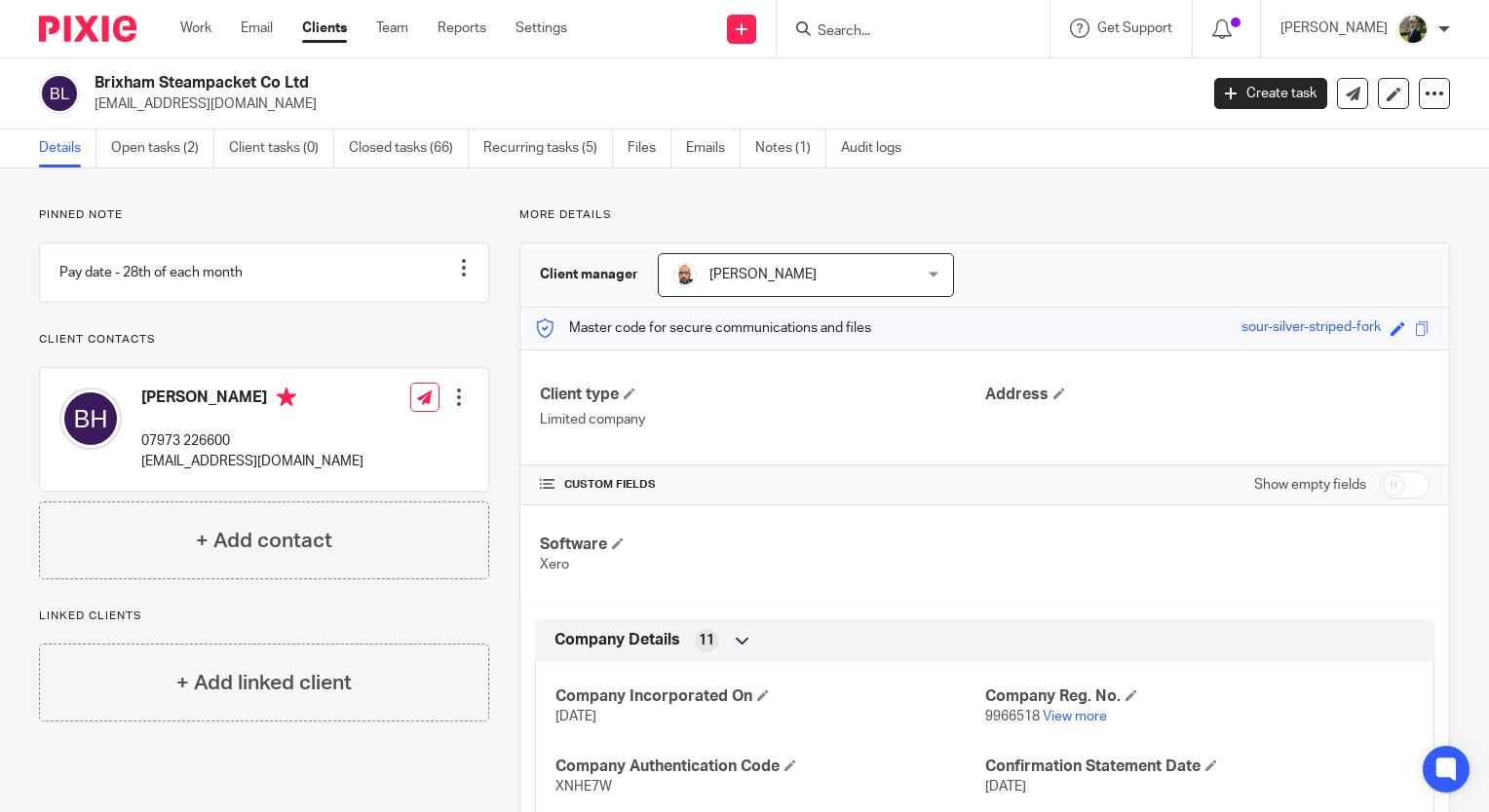
click at [372, 209] on p "Pinned note" at bounding box center [264, 215] width 450 height 16
drag, startPoint x: 183, startPoint y: 109, endPoint x: 98, endPoint y: 108, distance: 85.0
click at [98, 108] on p "[EMAIL_ADDRESS][DOMAIN_NAME]" at bounding box center [640, 105] width 1090 height 20
copy p "[EMAIL_ADDRESS][DOMAIN_NAME]"
click at [869, 33] on input "Search" at bounding box center [903, 32] width 175 height 18
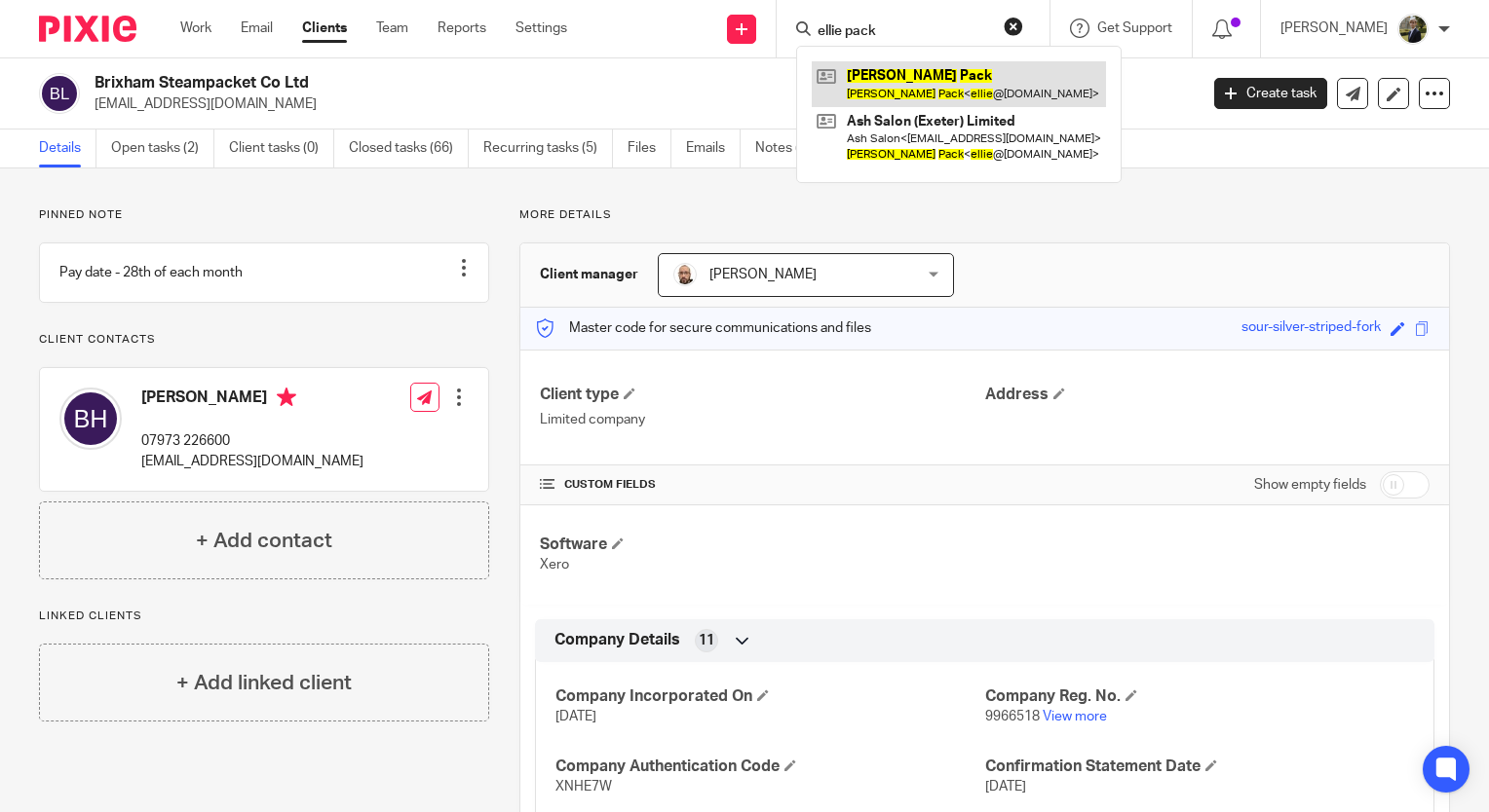
type input "ellie pack"
click at [912, 76] on link at bounding box center [958, 84] width 294 height 45
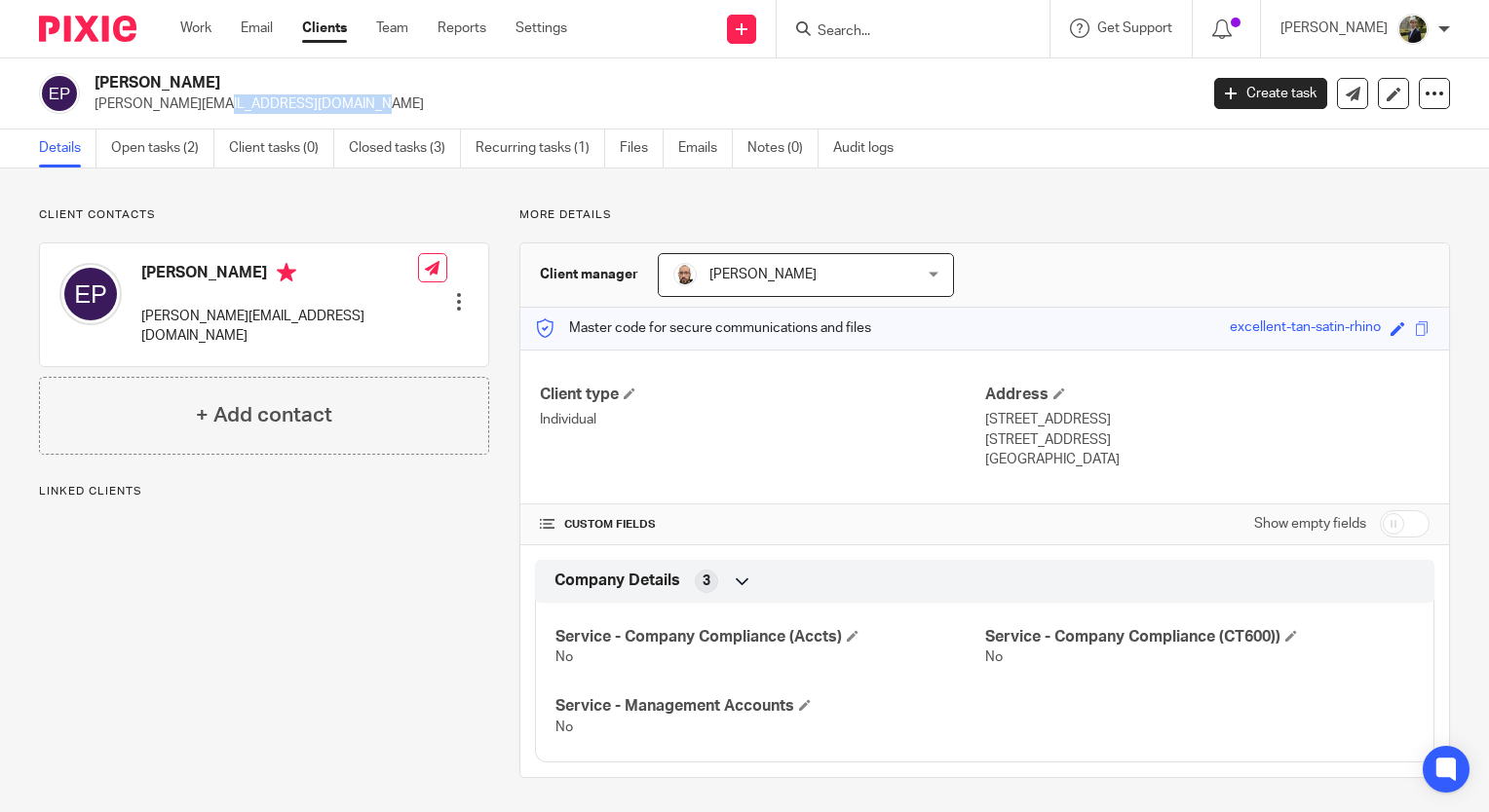
drag, startPoint x: 266, startPoint y: 108, endPoint x: 94, endPoint y: 103, distance: 172.1
click at [94, 103] on div "[PERSON_NAME] [PERSON_NAME][EMAIL_ADDRESS][DOMAIN_NAME]" at bounding box center [612, 93] width 1146 height 41
copy p "[PERSON_NAME][EMAIL_ADDRESS][DOMAIN_NAME]"
click at [245, 204] on div "Client contacts Ellie Pack [PERSON_NAME][EMAIL_ADDRESS][DOMAIN_NAME] Edit conta…" at bounding box center [744, 492] width 1489 height 649
